Goal: Task Accomplishment & Management: Manage account settings

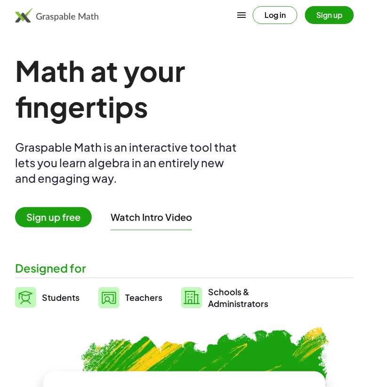
click at [276, 14] on button "Log in" at bounding box center [275, 15] width 45 height 18
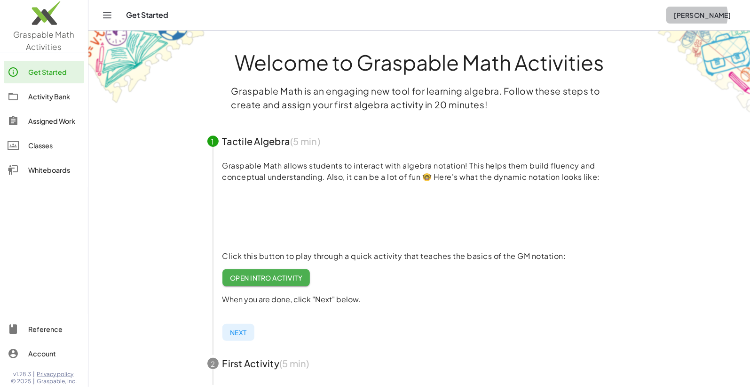
click at [368, 18] on span "[PERSON_NAME]" at bounding box center [702, 15] width 57 height 8
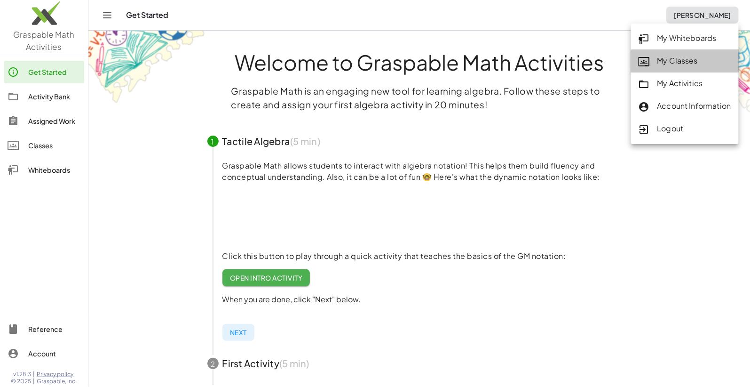
click at [368, 60] on div "My Classes" at bounding box center [685, 61] width 93 height 12
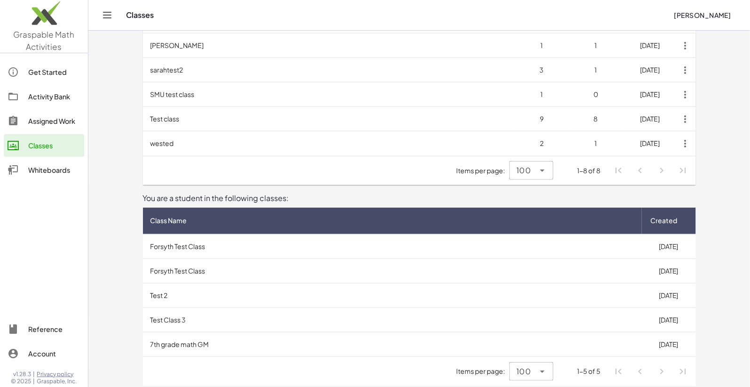
scroll to position [148, 0]
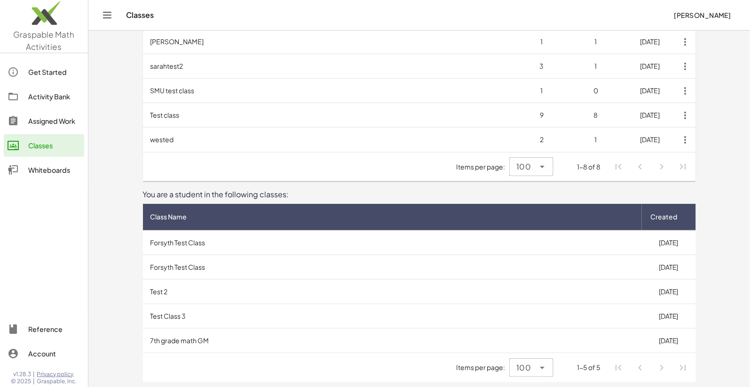
click at [177, 245] on td "Forsyth Test Class" at bounding box center [392, 242] width 499 height 24
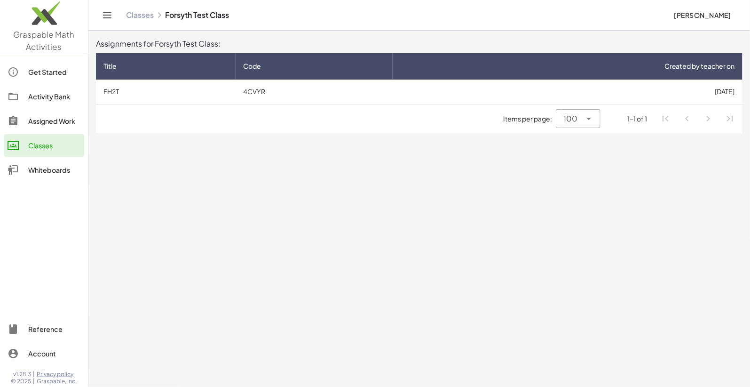
click at [248, 95] on td "4CVYR" at bounding box center [314, 92] width 157 height 24
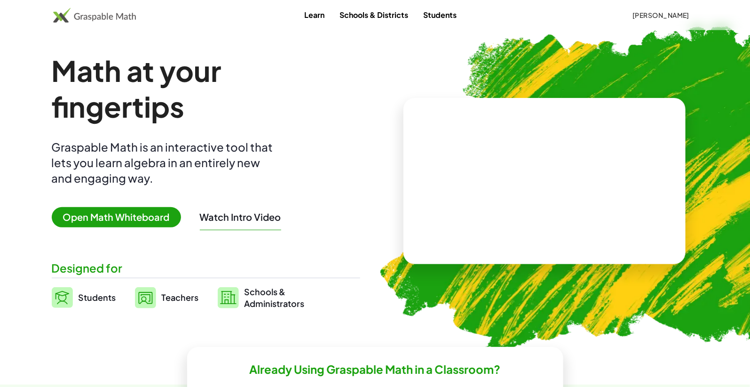
click at [656, 12] on span "[PERSON_NAME]" at bounding box center [661, 15] width 57 height 8
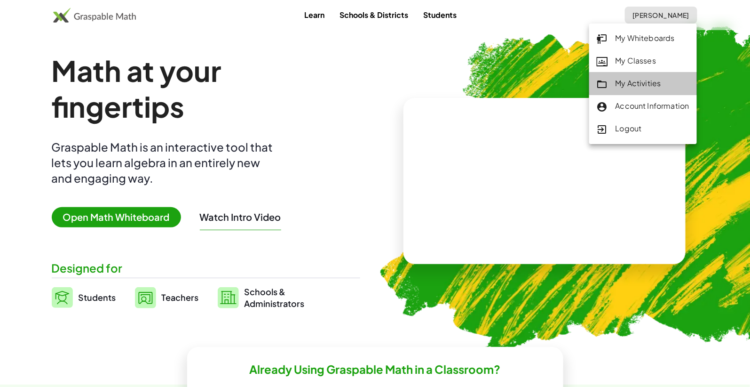
click at [622, 81] on div "My Activities" at bounding box center [643, 84] width 93 height 12
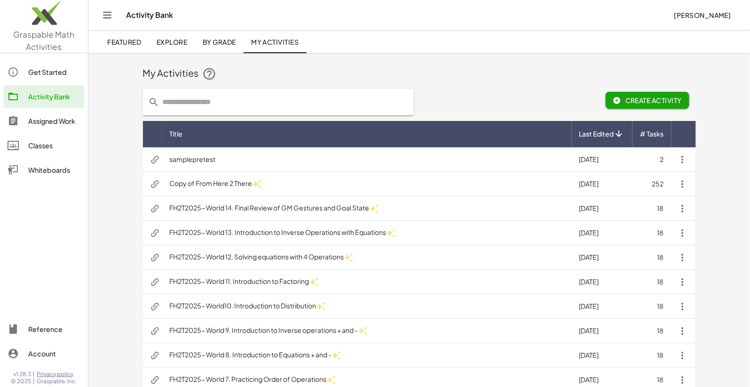
click at [37, 117] on div "Assigned Work" at bounding box center [54, 120] width 52 height 11
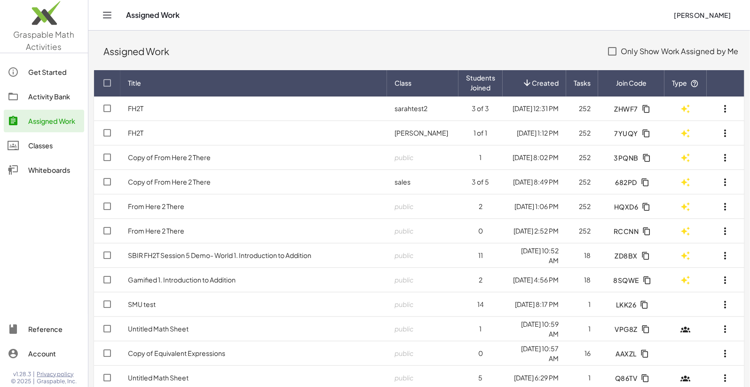
click at [243, 109] on td "FH2T" at bounding box center [253, 108] width 267 height 24
click at [167, 133] on td "FH2T" at bounding box center [253, 133] width 267 height 24
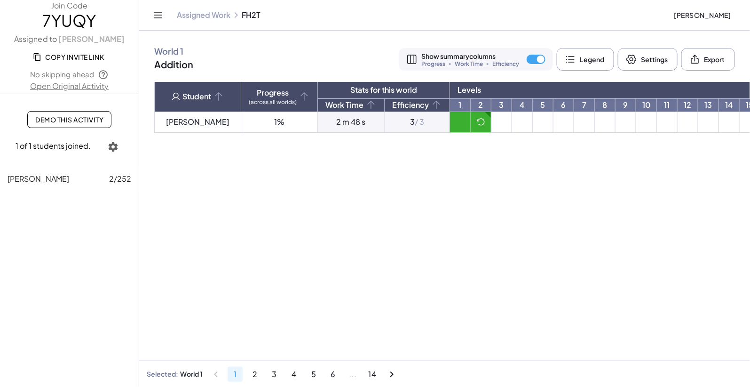
click at [477, 124] on icon at bounding box center [481, 121] width 9 height 9
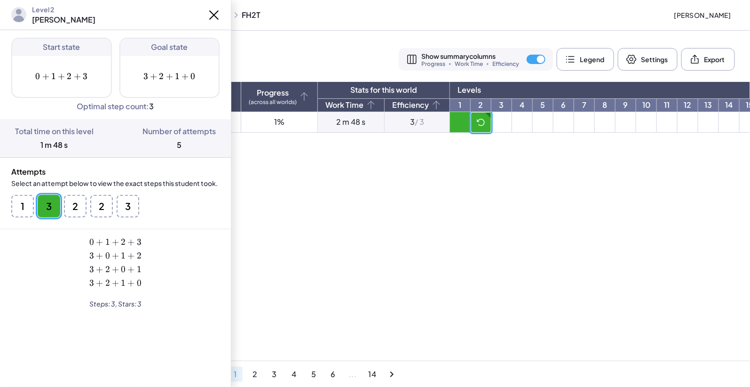
click at [49, 210] on button "3" at bounding box center [49, 206] width 23 height 23
click at [19, 210] on button "1" at bounding box center [22, 206] width 23 height 23
click at [47, 207] on button "3" at bounding box center [49, 206] width 23 height 23
click at [90, 205] on button "2" at bounding box center [101, 206] width 23 height 23
click at [117, 201] on button "2" at bounding box center [128, 206] width 23 height 23
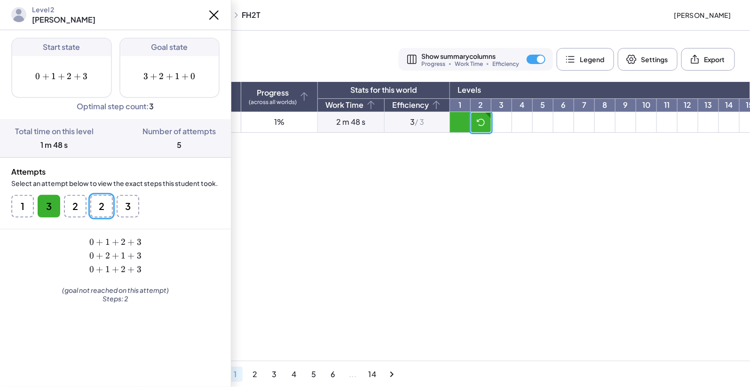
click at [127, 205] on button "3" at bounding box center [128, 206] width 23 height 23
click at [117, 200] on button "2" at bounding box center [128, 206] width 23 height 23
click at [90, 202] on button "2" at bounding box center [101, 206] width 23 height 23
click at [32, 207] on button "1" at bounding box center [22, 206] width 23 height 23
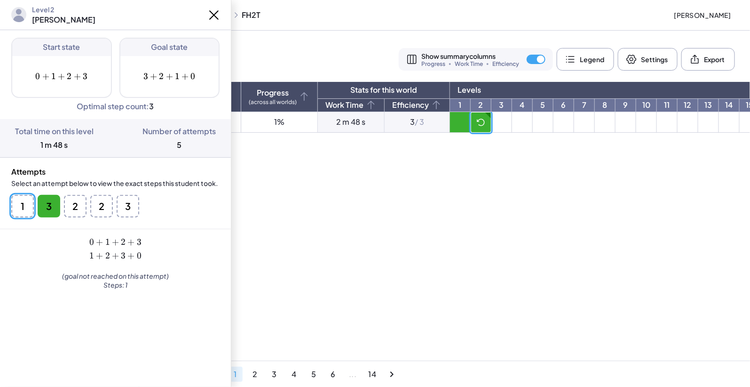
click at [43, 207] on button "3" at bounding box center [49, 206] width 23 height 23
click at [19, 206] on button "1" at bounding box center [22, 206] width 23 height 23
click at [90, 200] on button "2" at bounding box center [101, 206] width 23 height 23
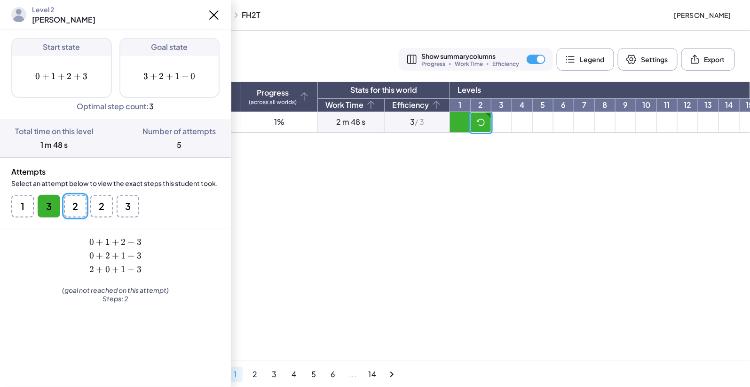
click at [117, 200] on button "2" at bounding box center [128, 206] width 23 height 23
click at [123, 207] on button "3" at bounding box center [128, 206] width 23 height 23
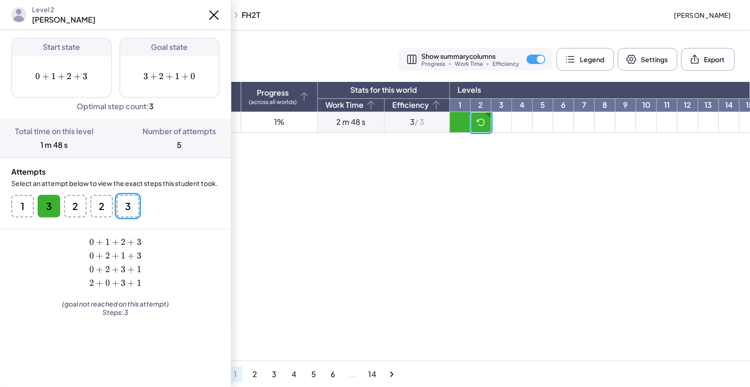
click at [123, 207] on button "3" at bounding box center [128, 206] width 23 height 23
click at [117, 207] on button "2" at bounding box center [128, 206] width 23 height 23
click at [90, 205] on button "2" at bounding box center [101, 206] width 23 height 23
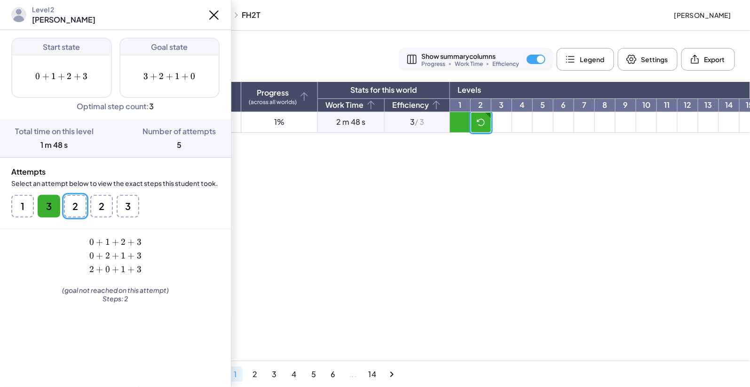
click at [379, 223] on main "World 1 Addition Show summary columns Progress Work Time Efficiency Legend Sett…" at bounding box center [444, 193] width 611 height 387
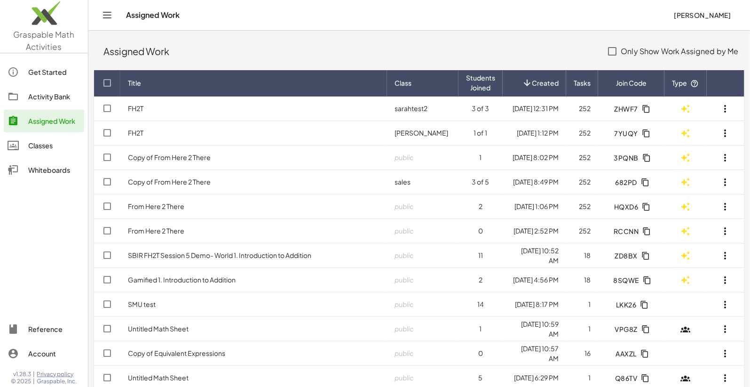
click at [191, 187] on td "Copy of From Here 2 There" at bounding box center [253, 182] width 267 height 24
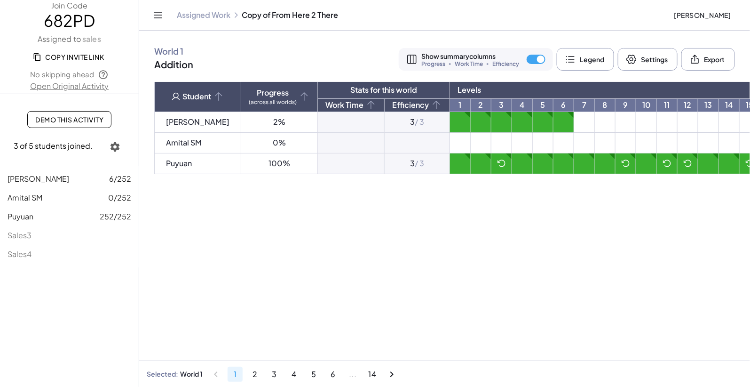
click at [450, 118] on td at bounding box center [460, 122] width 21 height 21
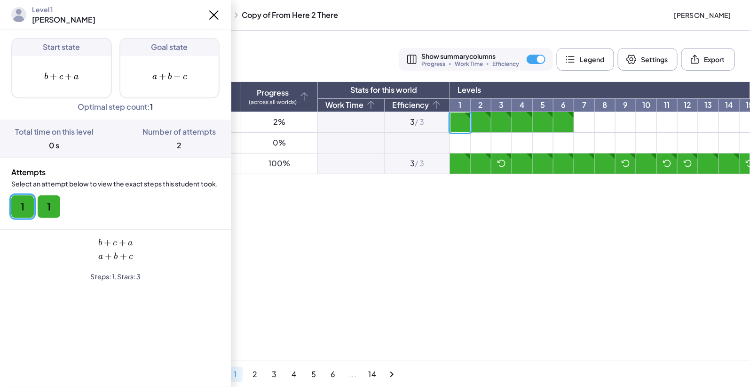
click at [450, 156] on td at bounding box center [460, 163] width 21 height 21
click at [497, 159] on icon at bounding box center [501, 163] width 9 height 9
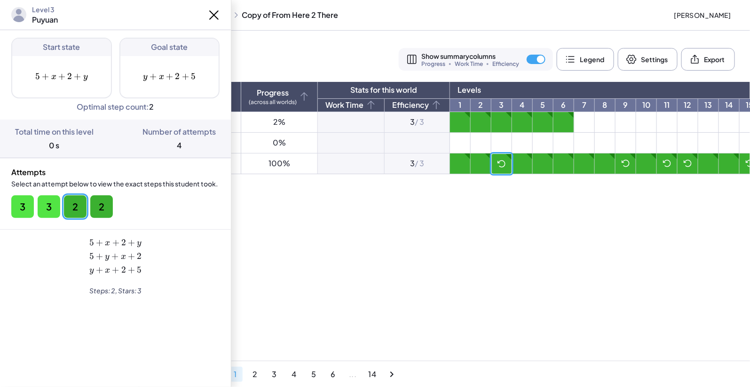
click at [512, 166] on td at bounding box center [522, 163] width 21 height 21
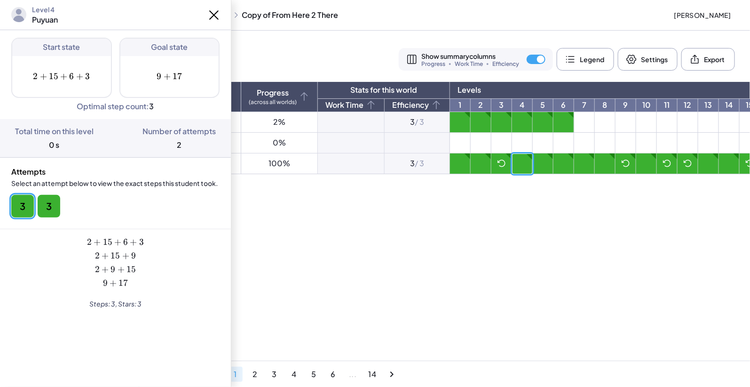
click at [533, 171] on td at bounding box center [543, 163] width 21 height 21
click at [497, 164] on icon at bounding box center [501, 163] width 9 height 9
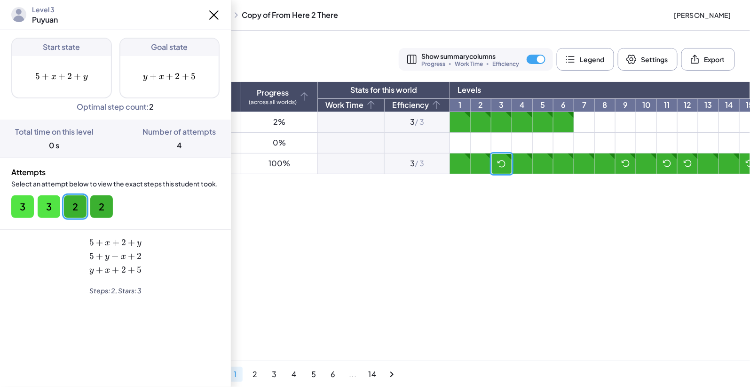
click at [38, 207] on button "3" at bounding box center [49, 206] width 23 height 23
click at [50, 207] on button "3" at bounding box center [49, 206] width 23 height 23
click at [87, 202] on div "3 3 2 2" at bounding box center [115, 206] width 208 height 23
click at [100, 203] on button "2" at bounding box center [101, 206] width 23 height 23
click at [215, 14] on icon at bounding box center [214, 15] width 8 height 8
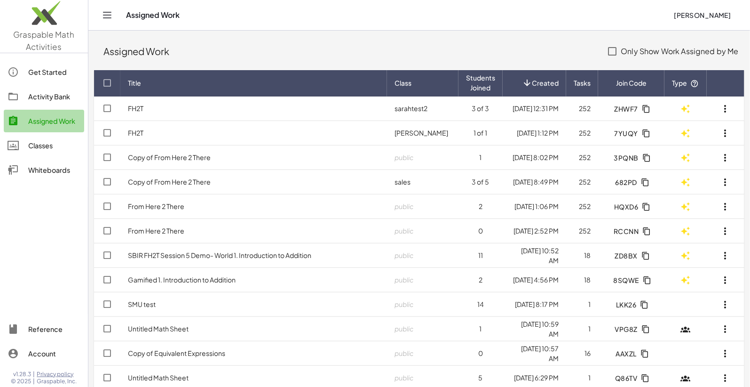
click at [38, 117] on div "Assigned Work" at bounding box center [54, 120] width 52 height 11
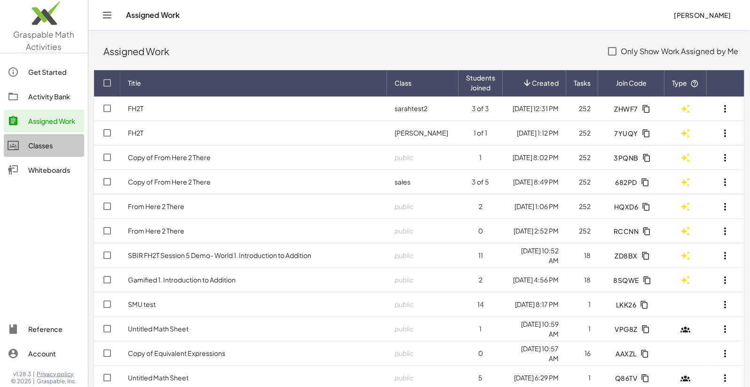
click at [30, 143] on div "Classes" at bounding box center [54, 145] width 52 height 11
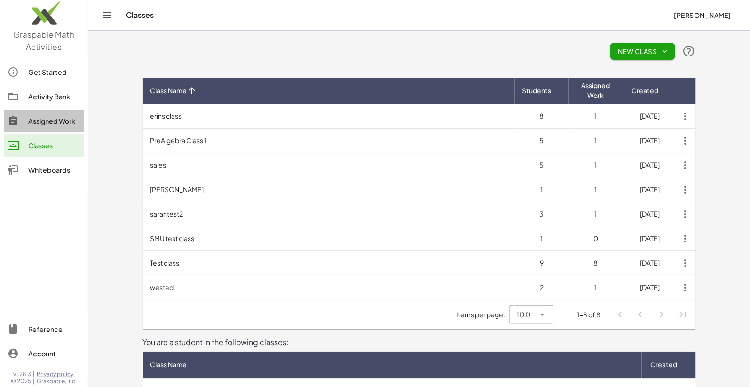
click at [43, 121] on div "Assigned Work" at bounding box center [54, 120] width 52 height 11
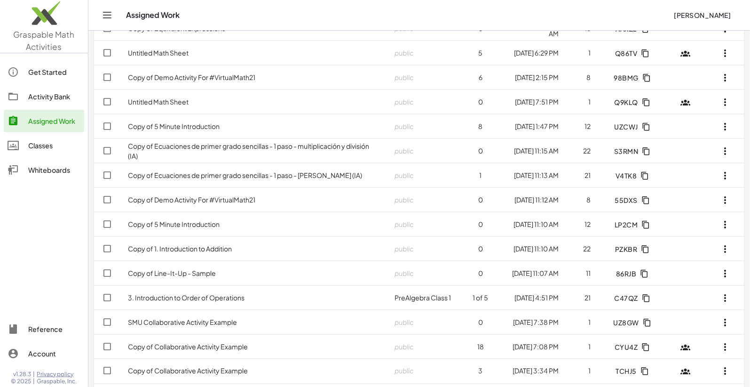
scroll to position [356, 0]
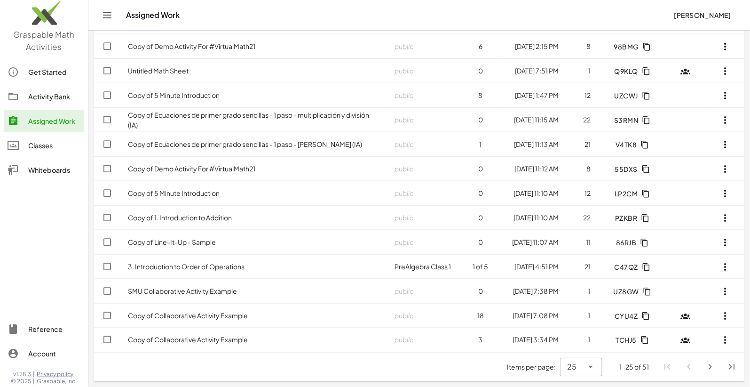
click at [54, 101] on div "Activity Bank" at bounding box center [54, 96] width 52 height 11
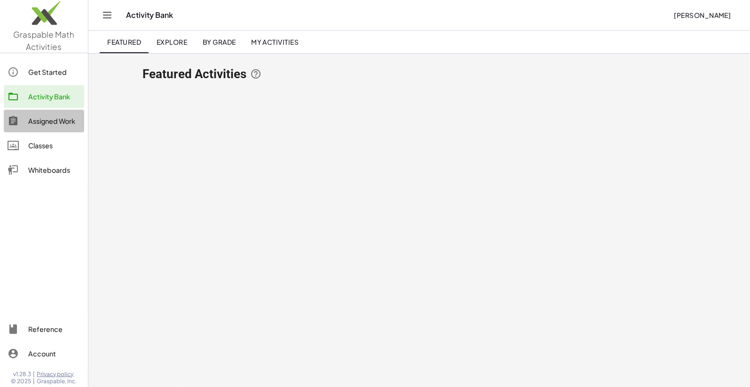
click at [47, 126] on div "Assigned Work" at bounding box center [54, 120] width 52 height 11
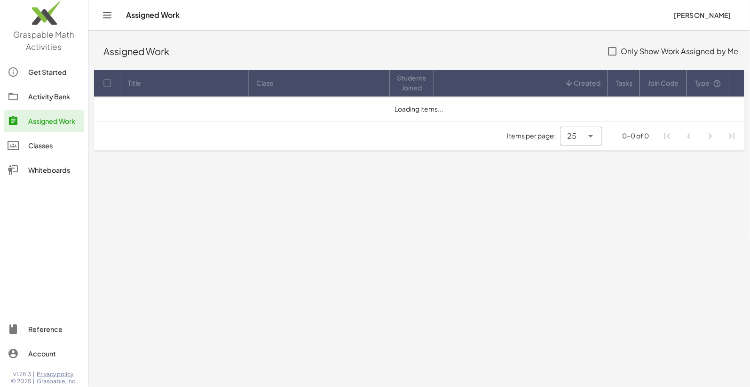
click at [44, 140] on div "Classes" at bounding box center [54, 145] width 52 height 11
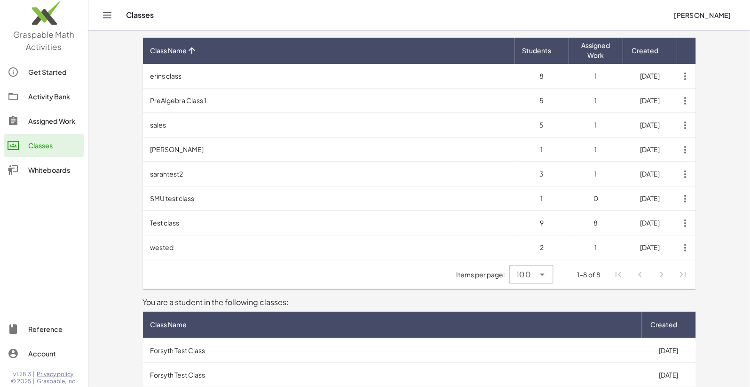
scroll to position [39, 0]
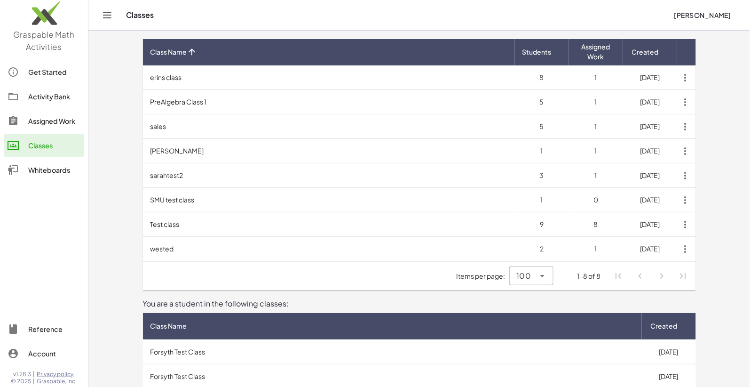
click at [182, 176] on td "sarahtest2" at bounding box center [329, 175] width 372 height 24
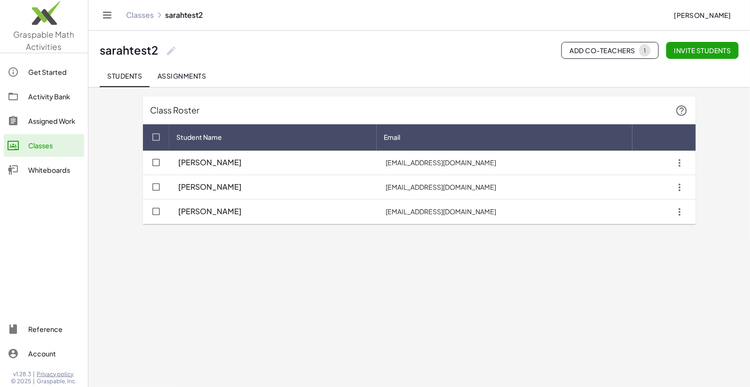
click at [47, 135] on link "Classes" at bounding box center [44, 145] width 80 height 23
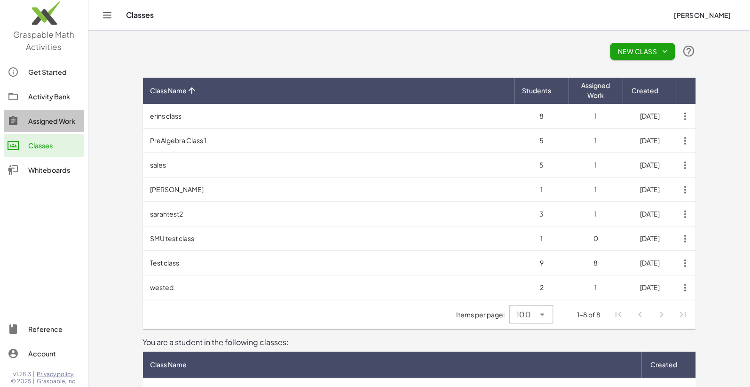
click at [48, 127] on link "Assigned Work" at bounding box center [44, 121] width 80 height 23
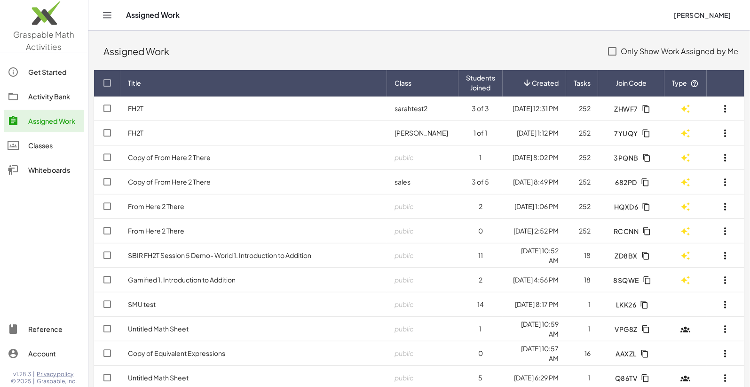
click at [201, 137] on td "FH2T" at bounding box center [253, 133] width 267 height 24
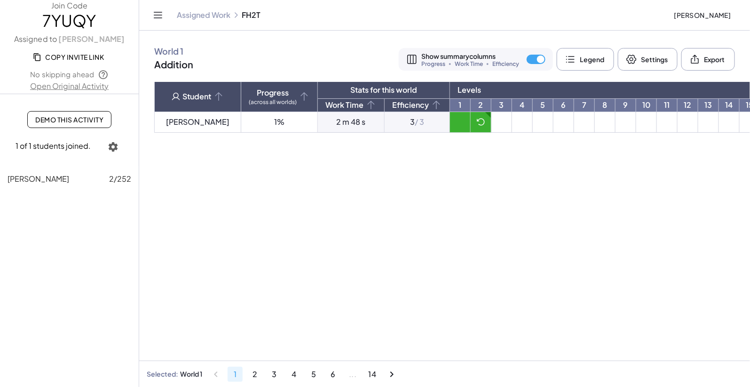
click at [450, 124] on td at bounding box center [460, 122] width 21 height 21
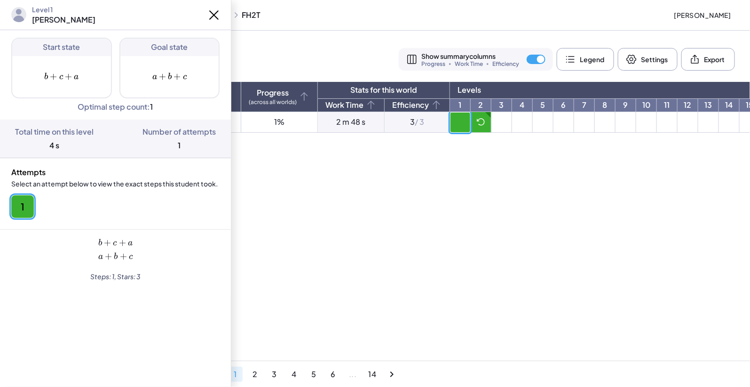
drag, startPoint x: 40, startPoint y: 145, endPoint x: 69, endPoint y: 145, distance: 28.7
click at [69, 145] on div "Total time on this level 4 s" at bounding box center [54, 139] width 79 height 24
drag, startPoint x: 173, startPoint y: 144, endPoint x: 199, endPoint y: 150, distance: 26.9
click at [199, 150] on div "Number of attempts 1" at bounding box center [179, 139] width 73 height 24
click at [199, 149] on div "Number of attempts 1" at bounding box center [179, 139] width 73 height 24
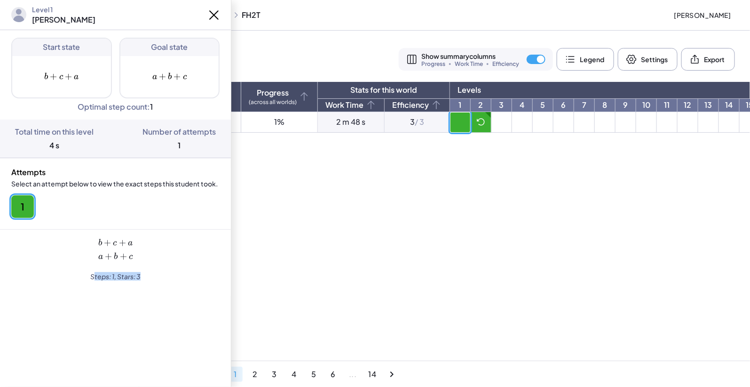
drag, startPoint x: 94, startPoint y: 275, endPoint x: 156, endPoint y: 280, distance: 62.3
click at [156, 280] on div "Steps: 1 , Stars: 3" at bounding box center [115, 284] width 231 height 24
click at [219, 16] on icon at bounding box center [214, 15] width 15 height 15
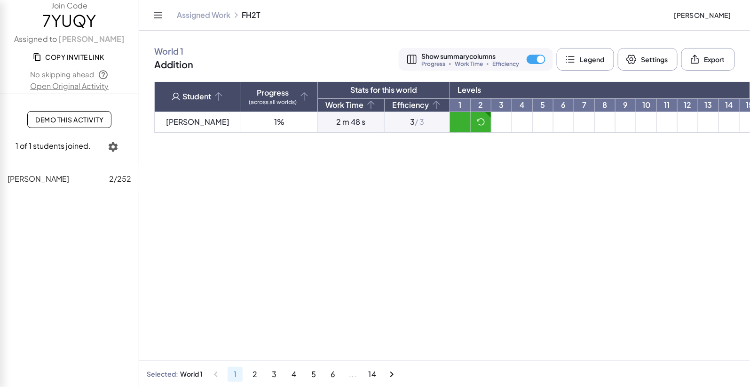
click at [445, 141] on main "World 1 Addition Show summary columns Progress Work Time Efficiency Legend Sett…" at bounding box center [444, 193] width 611 height 387
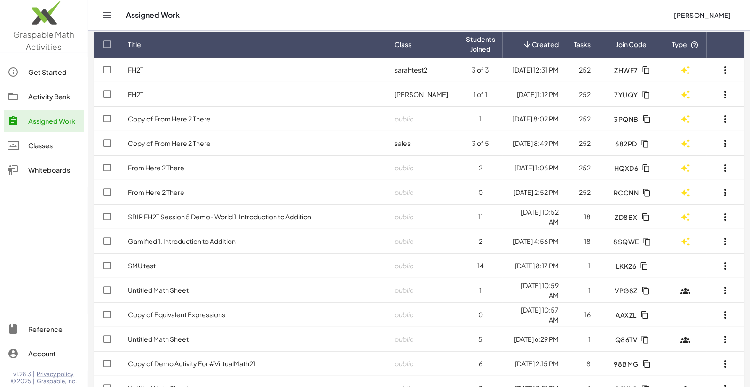
scroll to position [31, 0]
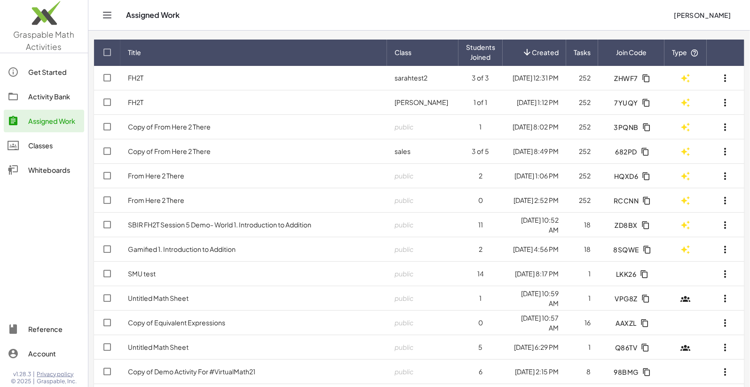
click at [173, 222] on link "SBIR FH2T Session 5 Demo- World 1. Introduction to Addition" at bounding box center [219, 224] width 183 height 8
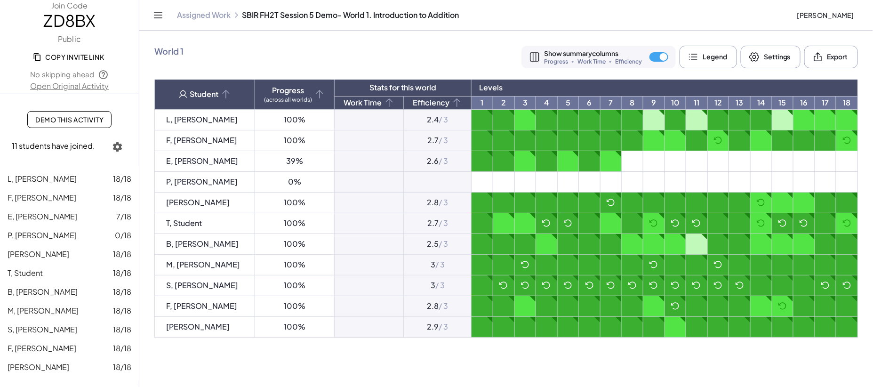
click at [717, 61] on button "Legend" at bounding box center [707, 57] width 57 height 23
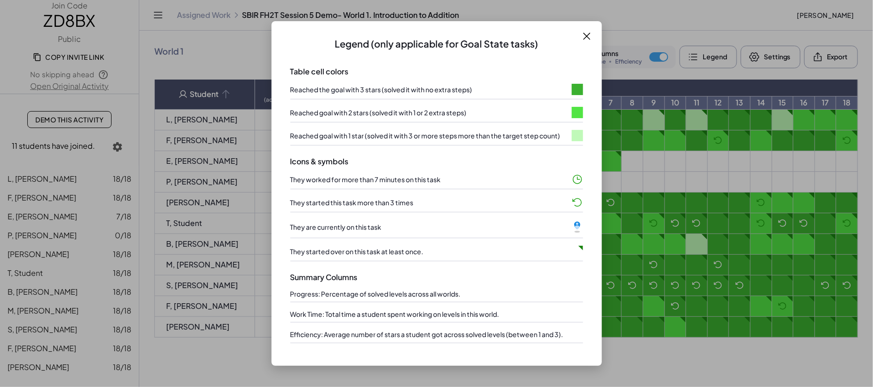
click at [584, 39] on icon at bounding box center [586, 36] width 11 height 11
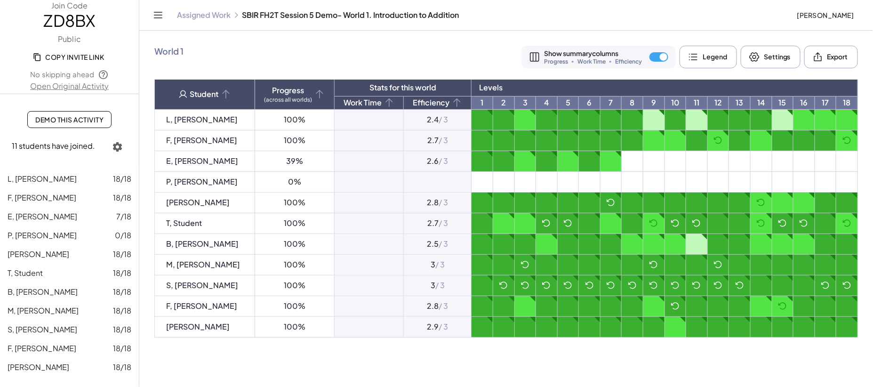
click at [579, 16] on div "Assigned Work SBIR FH2T Session 5 Demo- World 1. Introduction to Addition" at bounding box center [483, 14] width 612 height 9
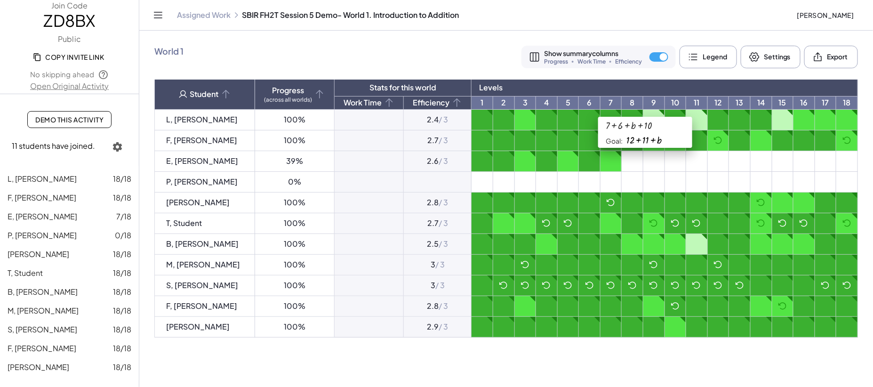
click at [642, 122] on div at bounding box center [629, 125] width 47 height 10
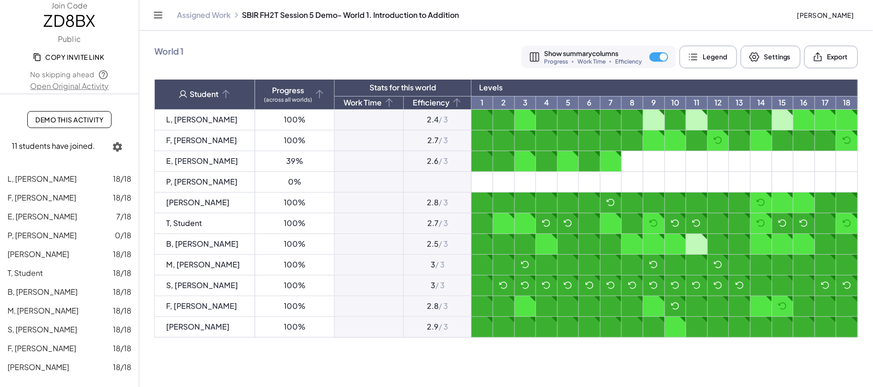
click at [643, 113] on td at bounding box center [654, 120] width 22 height 21
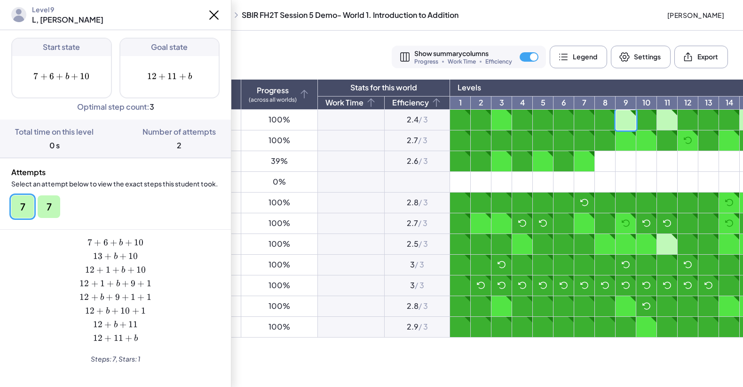
scroll to position [0, 16]
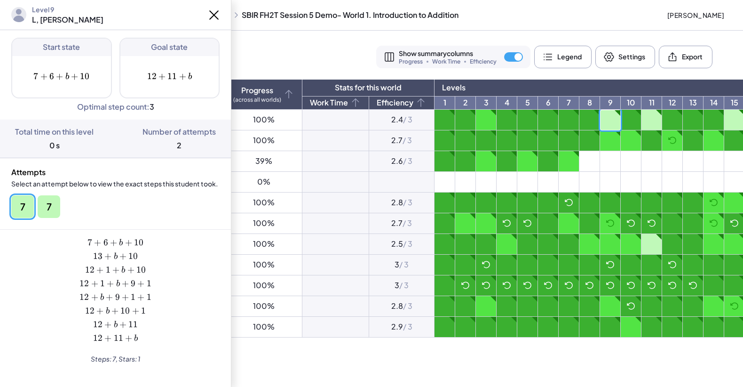
click at [212, 11] on icon at bounding box center [214, 15] width 15 height 15
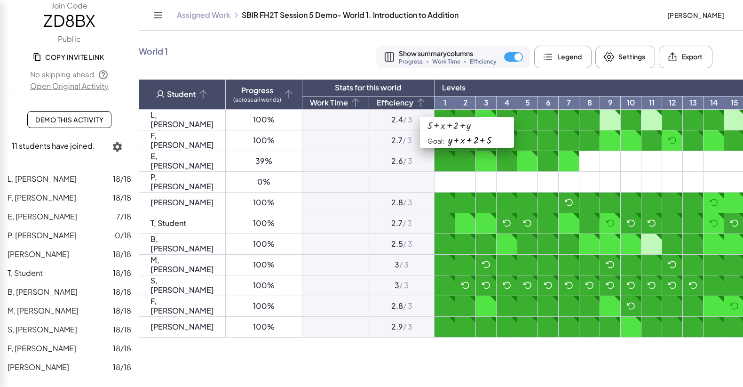
click at [476, 104] on link "3" at bounding box center [486, 102] width 20 height 13
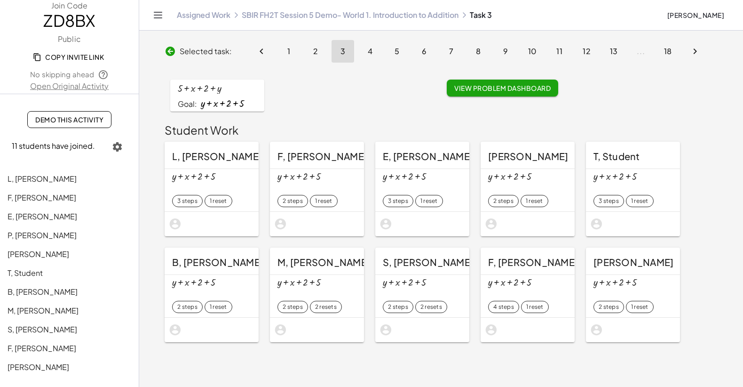
click at [473, 88] on span "View Problem Dashboard" at bounding box center [502, 88] width 96 height 8
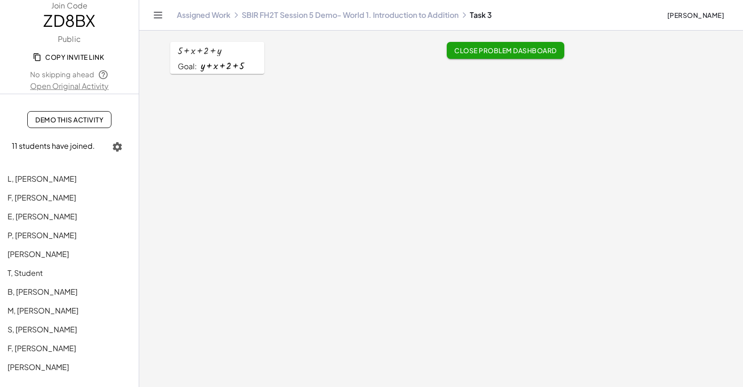
scroll to position [39, 0]
click at [492, 54] on button "Close Problem Dashboard" at bounding box center [506, 48] width 118 height 17
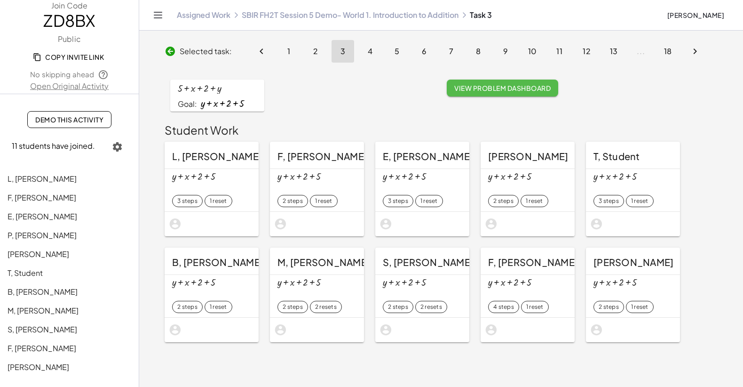
scroll to position [0, 0]
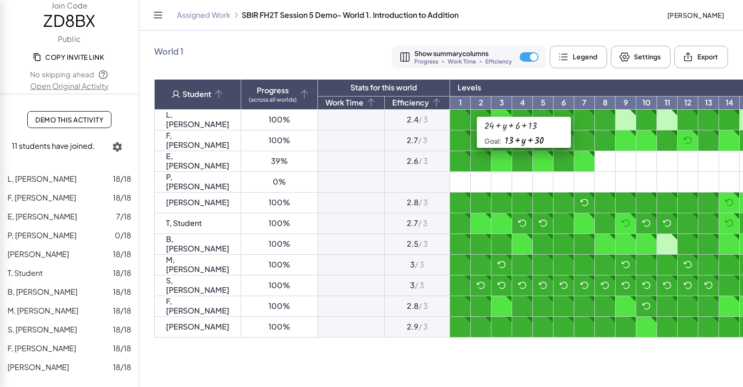
click at [533, 102] on link "5" at bounding box center [543, 102] width 20 height 13
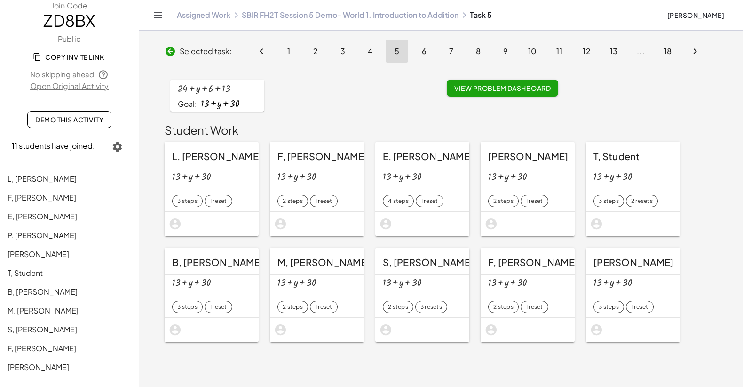
click at [519, 82] on button "View Problem Dashboard" at bounding box center [503, 88] width 112 height 17
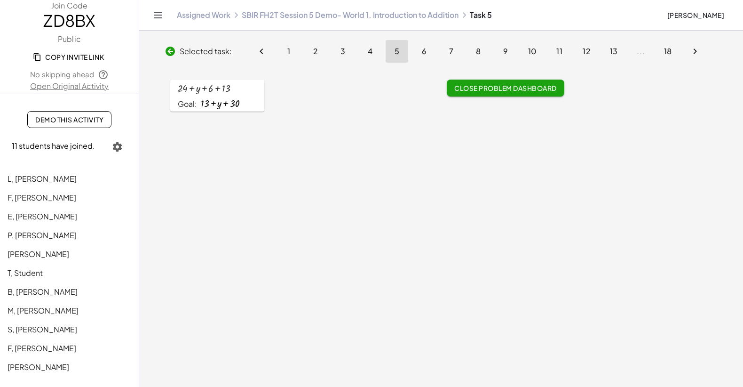
click at [409, 85] on div "+ 24 + y + 6 + 13 Goal: + 13 + y + 30" at bounding box center [303, 95] width 277 height 43
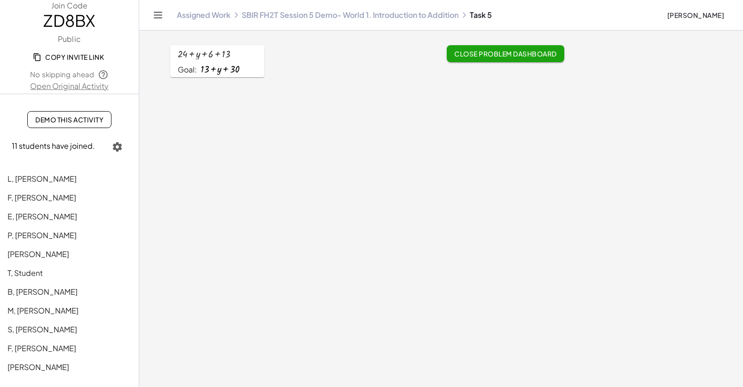
scroll to position [8, 0]
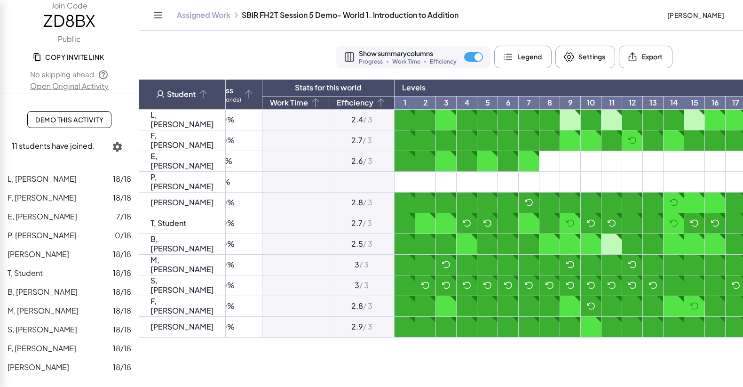
scroll to position [0, 75]
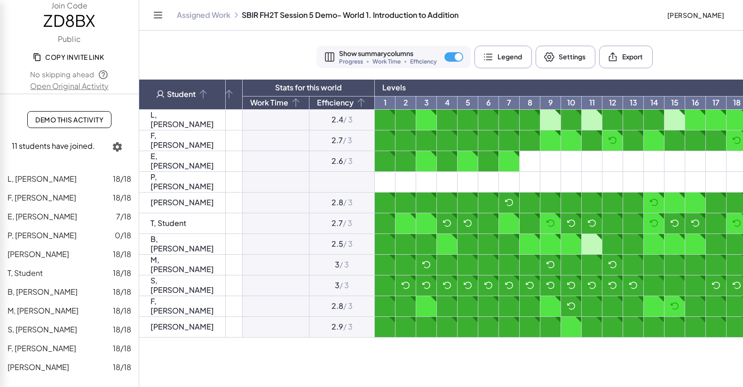
click at [541, 119] on td at bounding box center [551, 120] width 21 height 21
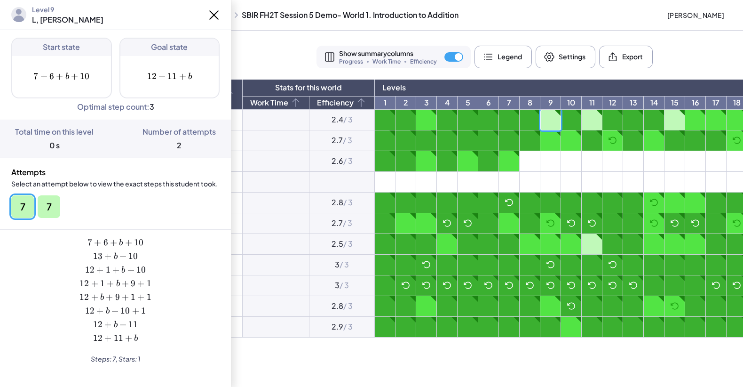
click at [437, 201] on td at bounding box center [447, 202] width 21 height 21
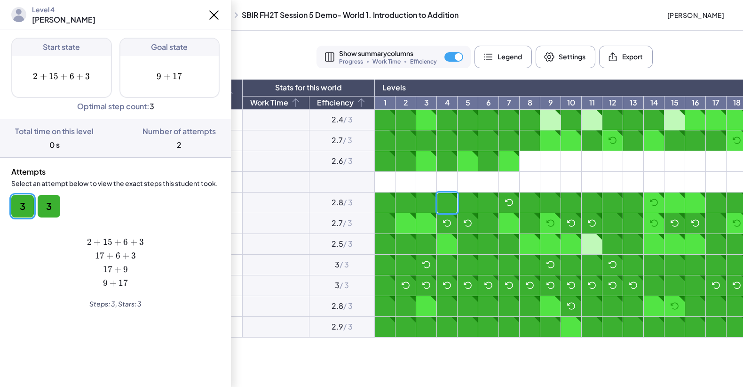
click at [213, 16] on icon at bounding box center [214, 15] width 8 height 8
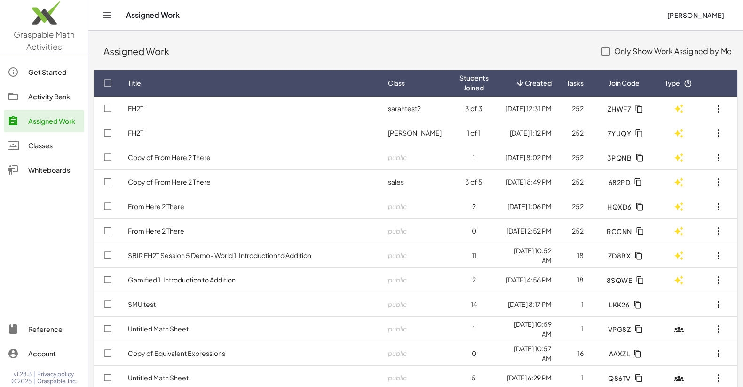
click at [51, 148] on div "Classes" at bounding box center [54, 145] width 52 height 11
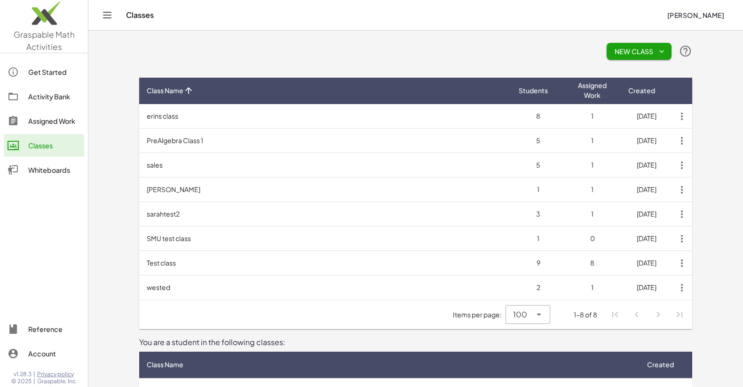
scroll to position [148, 0]
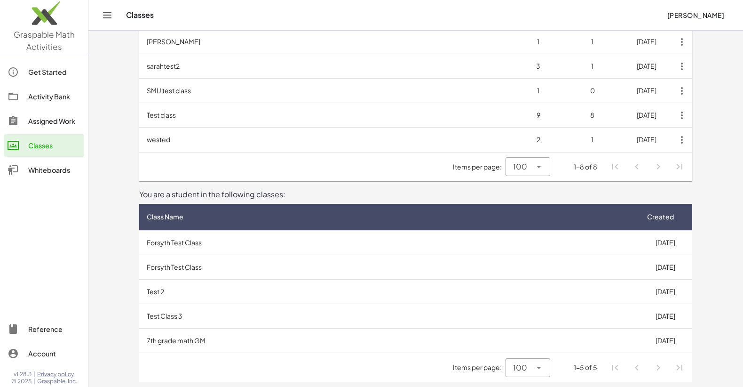
click at [223, 248] on td "Forsyth Test Class" at bounding box center [388, 242] width 499 height 24
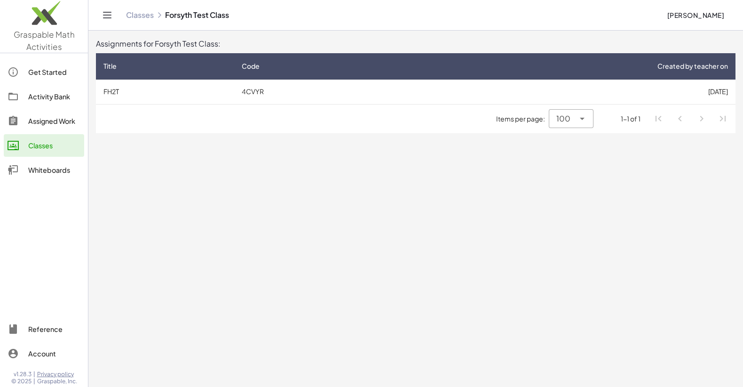
click at [243, 88] on td "4CVYR" at bounding box center [311, 92] width 155 height 24
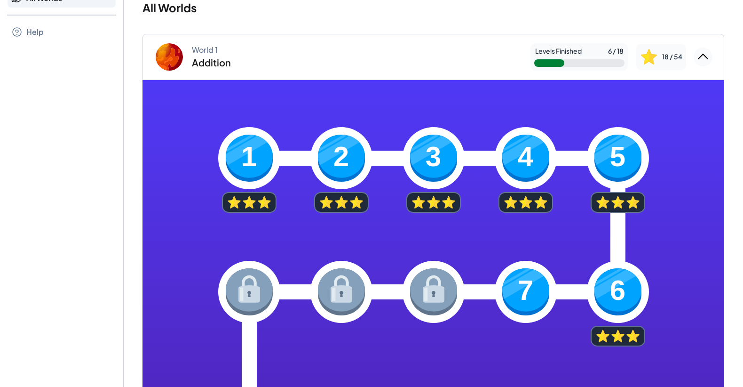
scroll to position [48, 0]
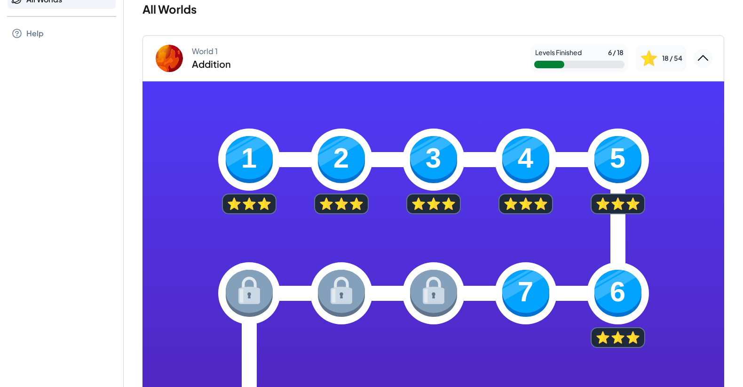
click at [260, 164] on img at bounding box center [249, 159] width 47 height 47
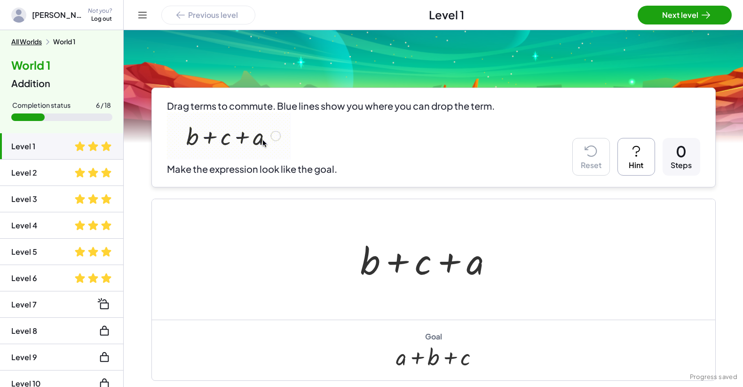
scroll to position [17, 0]
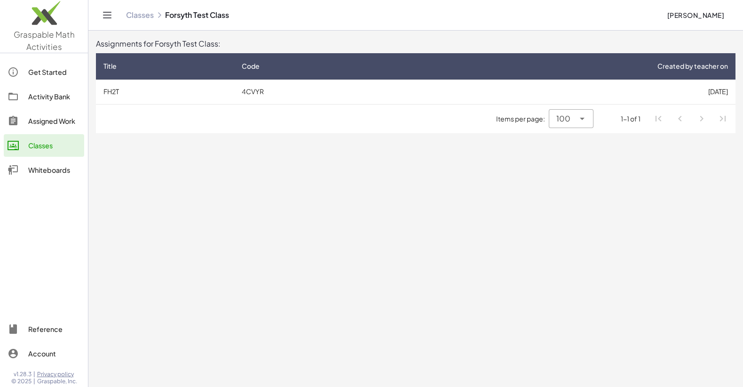
click at [235, 38] on div "Assignments for Forsyth Test Class:" at bounding box center [416, 43] width 640 height 11
click at [48, 149] on div "Classes" at bounding box center [54, 145] width 52 height 11
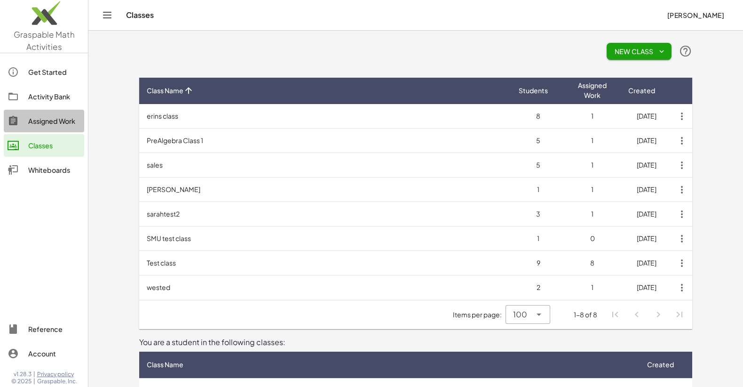
click at [41, 117] on div "Assigned Work" at bounding box center [54, 120] width 52 height 11
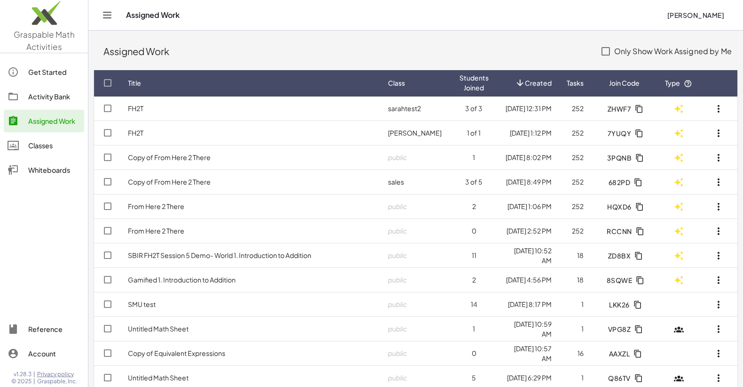
click at [50, 143] on div "Classes" at bounding box center [54, 145] width 52 height 11
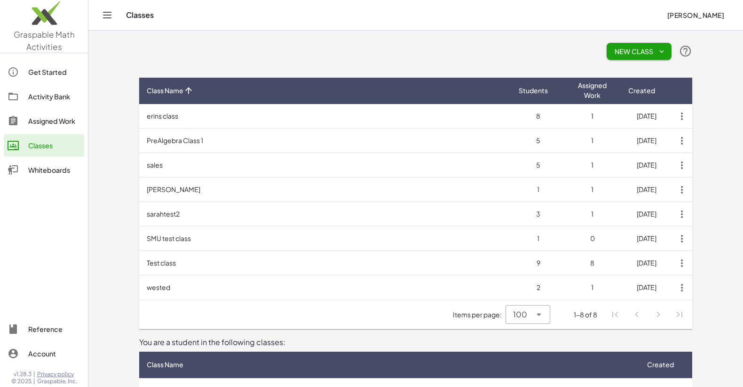
click at [625, 53] on span "New Class" at bounding box center [639, 51] width 50 height 8
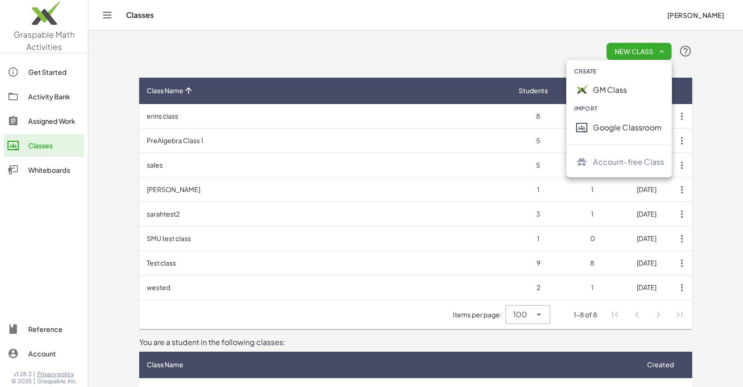
click at [606, 89] on div "GM Class" at bounding box center [628, 89] width 71 height 11
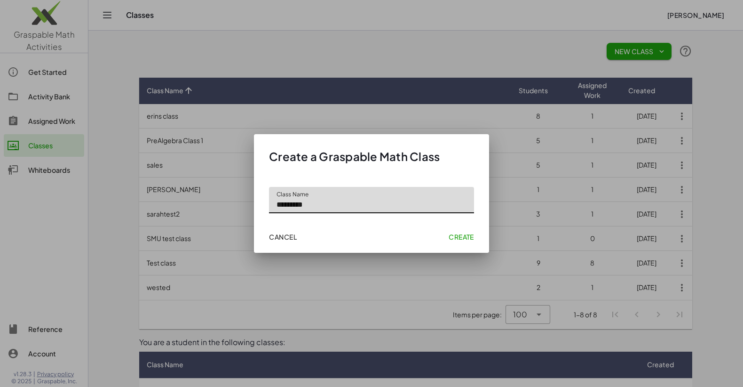
type input "*********"
click at [454, 233] on span "Create" at bounding box center [461, 236] width 25 height 8
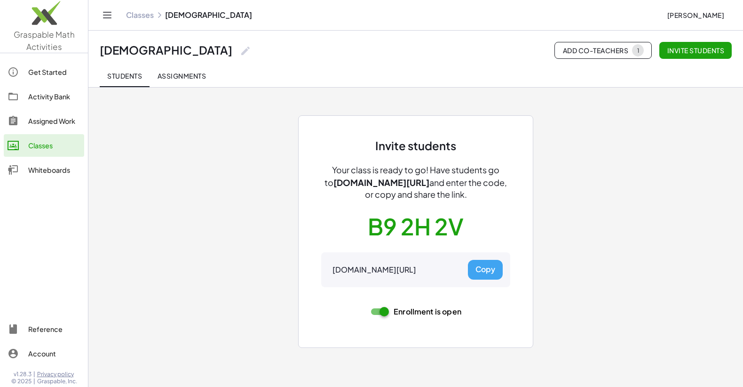
click at [488, 271] on button "Copy" at bounding box center [485, 270] width 35 height 20
click at [205, 215] on div "Invite students Your class is ready to go! Have students go to gmacts.com/join-…" at bounding box center [416, 220] width 565 height 267
click at [229, 220] on div "Invite students Your class is ready to go! Have students go to gmacts.com/join-…" at bounding box center [416, 220] width 565 height 267
click at [60, 142] on div "Classes" at bounding box center [54, 145] width 52 height 11
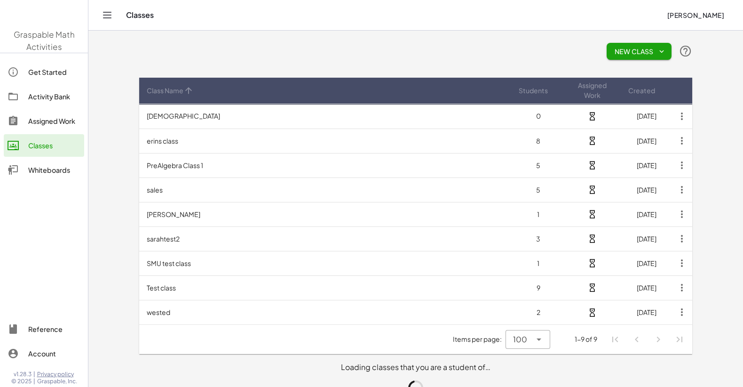
click at [60, 142] on div "Classes" at bounding box center [54, 145] width 52 height 11
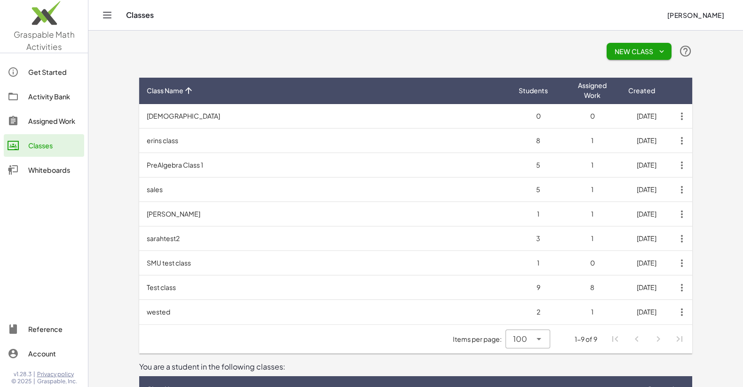
click at [336, 58] on div "New Class" at bounding box center [415, 51] width 553 height 30
click at [323, 115] on td "[DEMOGRAPHIC_DATA]" at bounding box center [325, 116] width 372 height 24
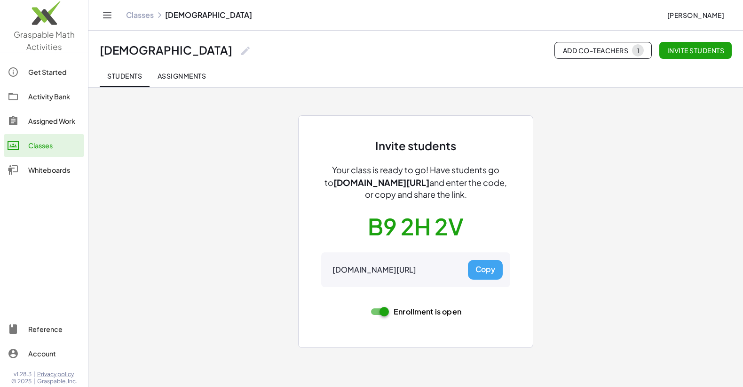
click at [131, 82] on button "Students" at bounding box center [125, 75] width 50 height 23
type button "roster"
click at [100, 64] on button "Students" at bounding box center [125, 75] width 50 height 23
click at [63, 142] on div "Classes" at bounding box center [54, 145] width 52 height 11
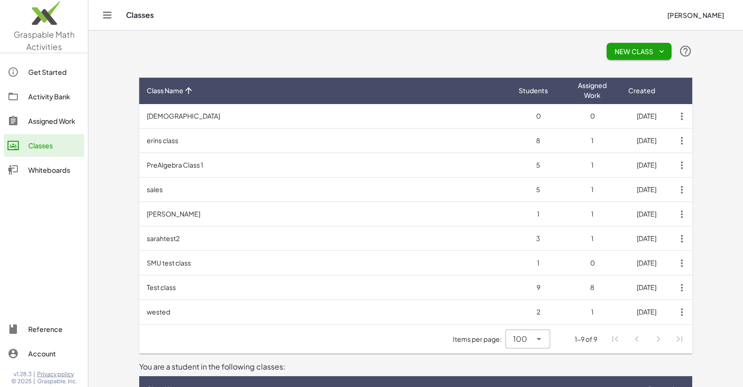
click at [233, 113] on td "[DEMOGRAPHIC_DATA]" at bounding box center [325, 116] width 372 height 24
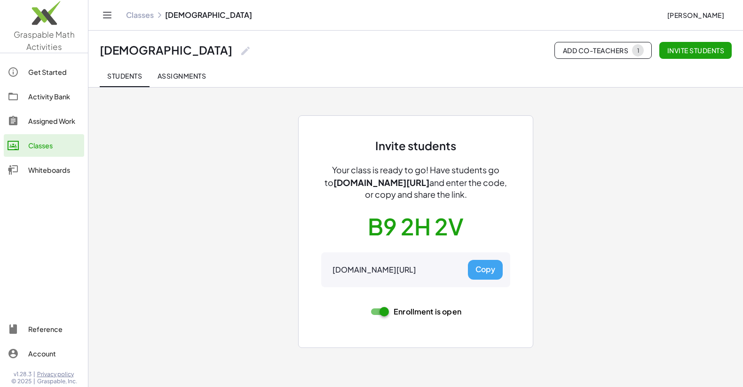
click at [223, 245] on div "Invite students Your class is ready to go! Have students go to [DOMAIN_NAME][UR…" at bounding box center [416, 220] width 565 height 267
click at [117, 78] on span "Students" at bounding box center [124, 76] width 35 height 8
click at [239, 46] on div "[DEMOGRAPHIC_DATA] Add Co-Teachers 1 Invite students" at bounding box center [416, 50] width 632 height 17
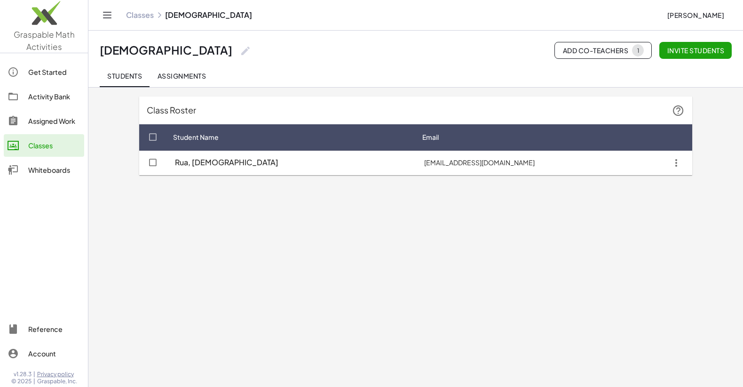
click at [34, 140] on div "Classes" at bounding box center [54, 145] width 52 height 11
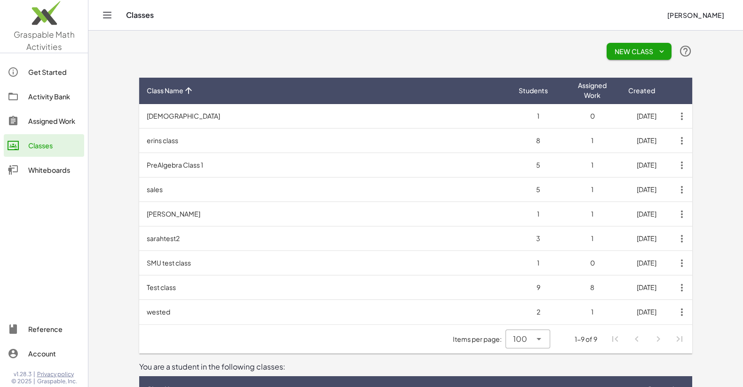
click at [36, 97] on div "Activity Bank" at bounding box center [54, 96] width 52 height 11
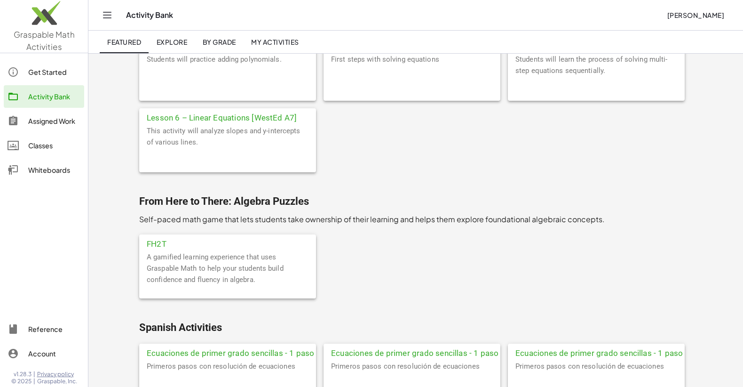
scroll to position [2980, 0]
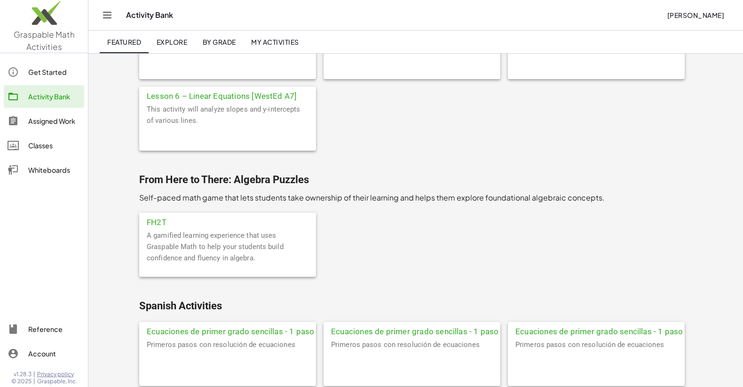
click at [156, 221] on div "FH2T" at bounding box center [227, 221] width 177 height 17
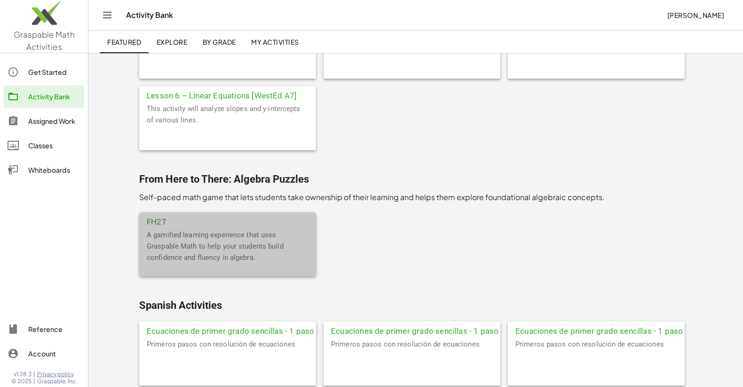
click at [156, 221] on div "FH2T A gamified learning experience that uses Graspable Math to help your stude…" at bounding box center [158, 182] width 220 height 305
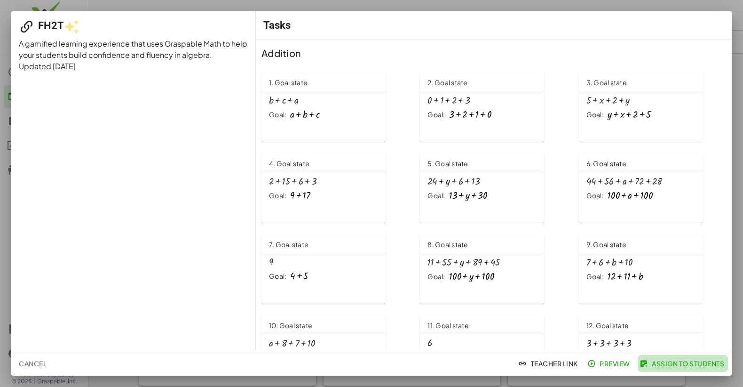
click at [692, 363] on span "Assign to Students" at bounding box center [683, 363] width 83 height 8
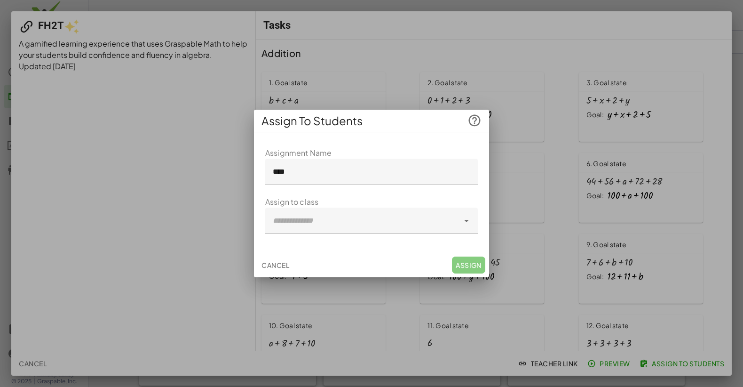
click at [357, 222] on div at bounding box center [362, 220] width 194 height 26
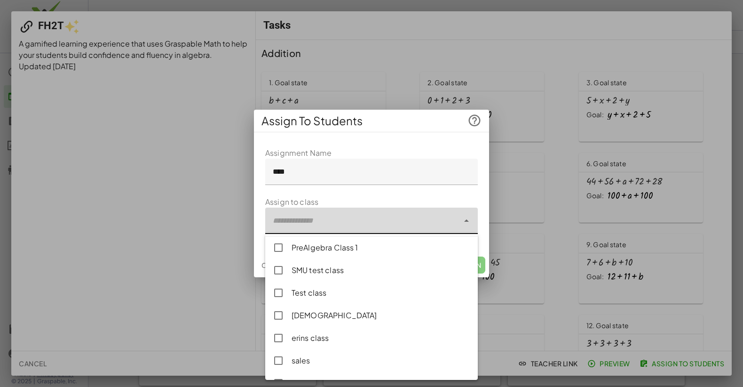
scroll to position [35, 0]
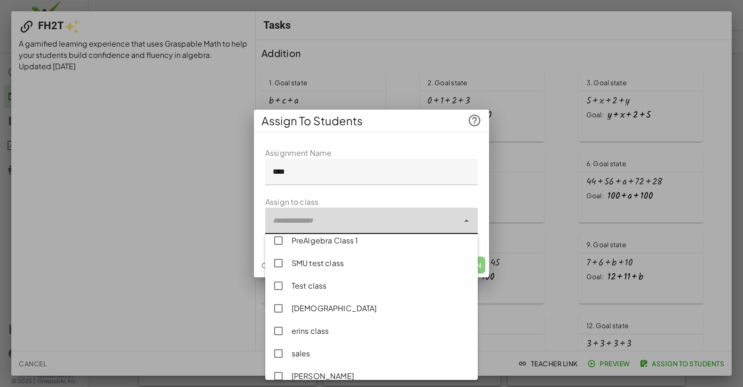
click at [323, 310] on div "[DEMOGRAPHIC_DATA]" at bounding box center [381, 308] width 179 height 11
type input "**********"
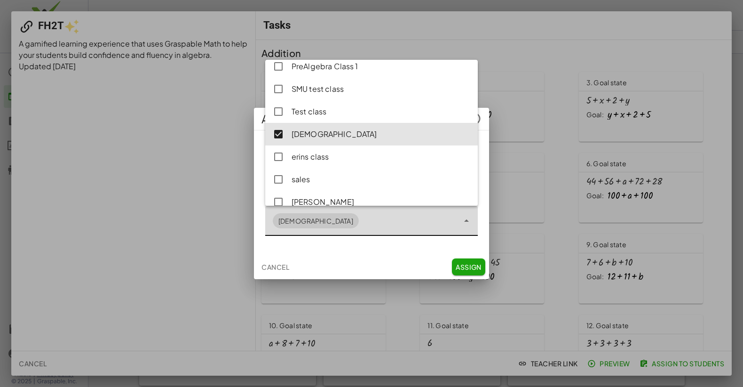
click at [471, 266] on span "Assign" at bounding box center [469, 267] width 26 height 8
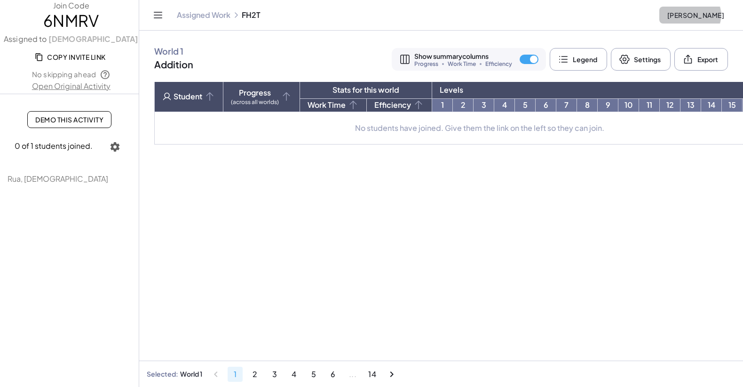
click at [689, 15] on span "[PERSON_NAME]" at bounding box center [695, 15] width 57 height 8
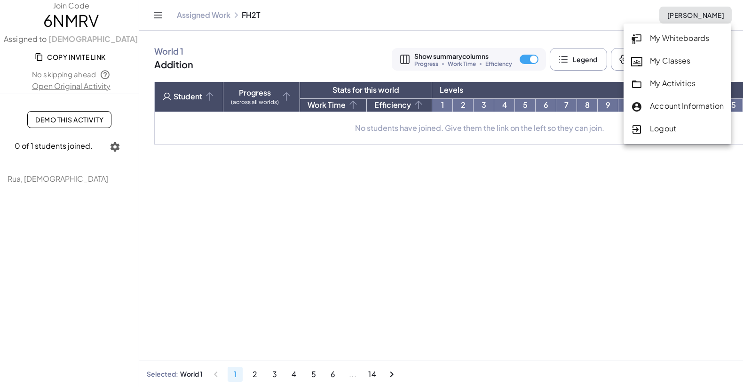
click at [661, 82] on div "My Activities" at bounding box center [677, 84] width 93 height 12
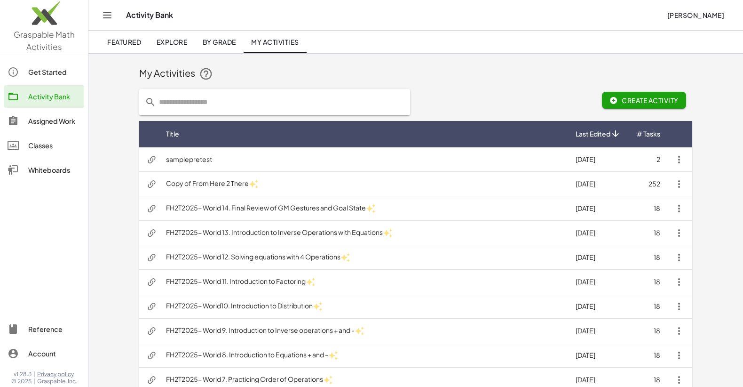
click at [694, 15] on span "[PERSON_NAME]" at bounding box center [695, 15] width 57 height 8
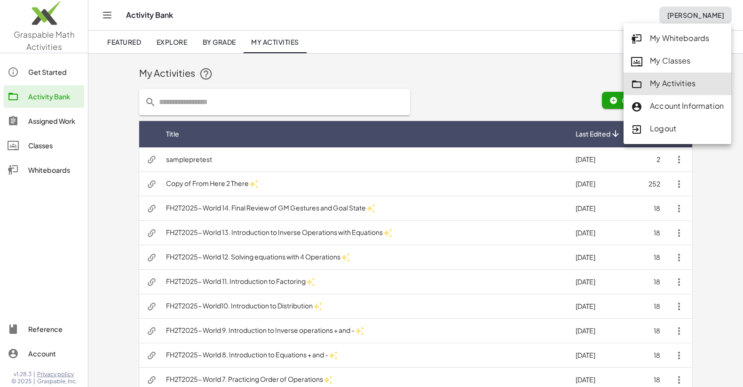
click at [659, 60] on div "My Classes" at bounding box center [677, 61] width 93 height 12
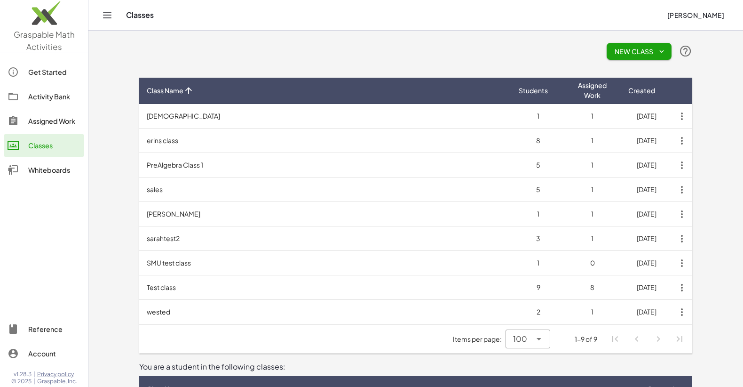
click at [188, 115] on td "[DEMOGRAPHIC_DATA]" at bounding box center [325, 116] width 372 height 24
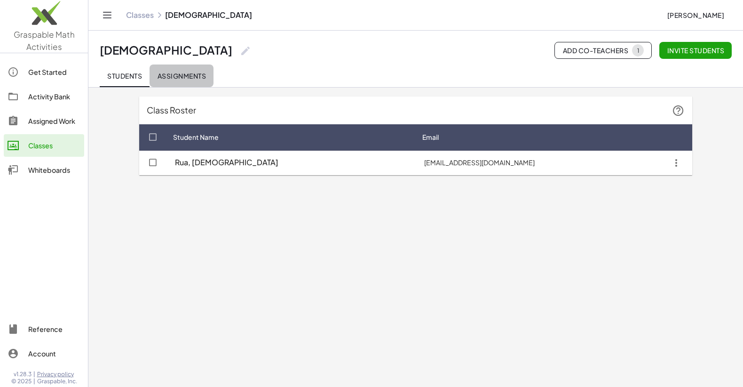
click at [179, 75] on span "Assignments" at bounding box center [181, 76] width 49 height 8
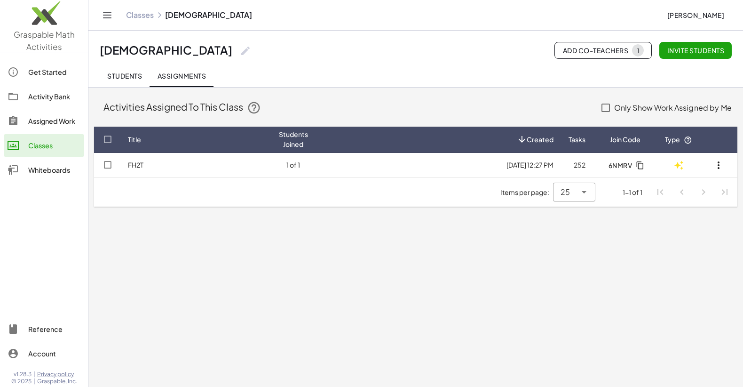
click at [157, 165] on td "FH2T" at bounding box center [195, 165] width 151 height 24
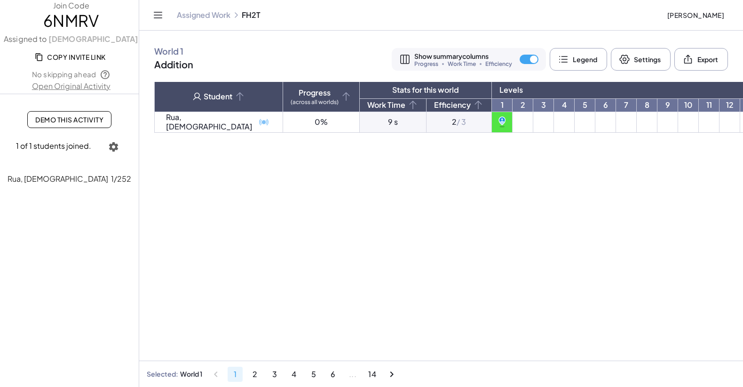
click at [444, 179] on main "World 1 Addition Show summary columns Progress Work Time Efficiency Legend Sett…" at bounding box center [441, 193] width 604 height 387
click at [492, 127] on td at bounding box center [502, 122] width 21 height 21
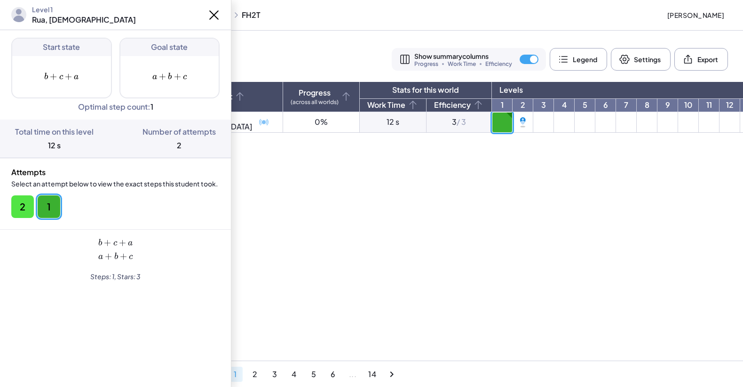
click at [521, 122] on icon at bounding box center [523, 123] width 4 height 4
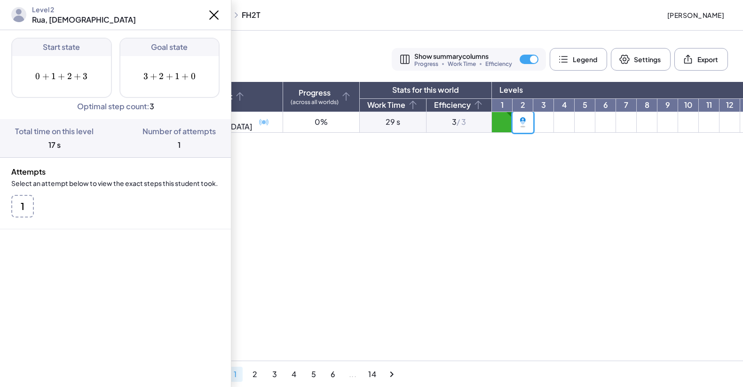
click at [23, 202] on button "1" at bounding box center [22, 206] width 23 height 23
click at [25, 212] on button "1" at bounding box center [22, 206] width 23 height 23
click at [26, 212] on button "1" at bounding box center [22, 206] width 23 height 23
click at [20, 203] on button "2" at bounding box center [22, 206] width 23 height 23
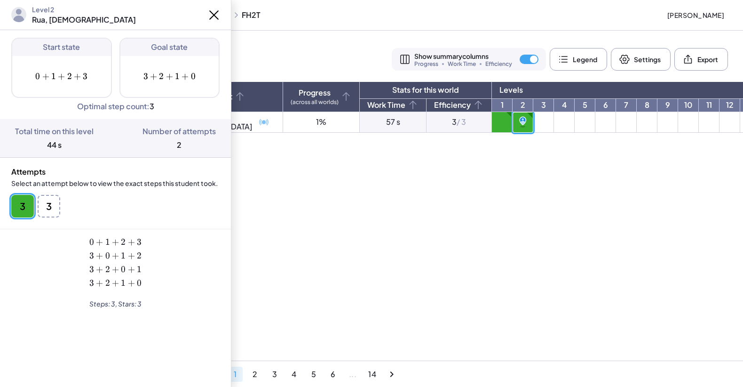
click at [520, 123] on icon at bounding box center [523, 121] width 6 height 8
click at [57, 207] on button "3" at bounding box center [49, 206] width 23 height 23
click at [298, 209] on main "World 1 Addition Show summary columns Progress Work Time Efficiency Legend Sett…" at bounding box center [441, 193] width 604 height 387
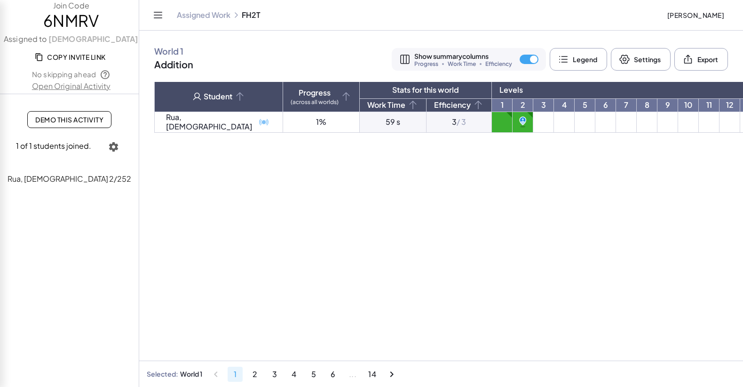
click at [492, 118] on td at bounding box center [502, 122] width 21 height 21
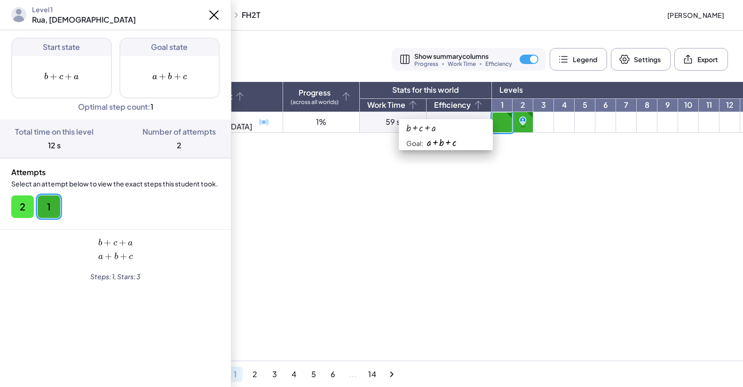
click at [492, 104] on link "1" at bounding box center [502, 105] width 20 height 13
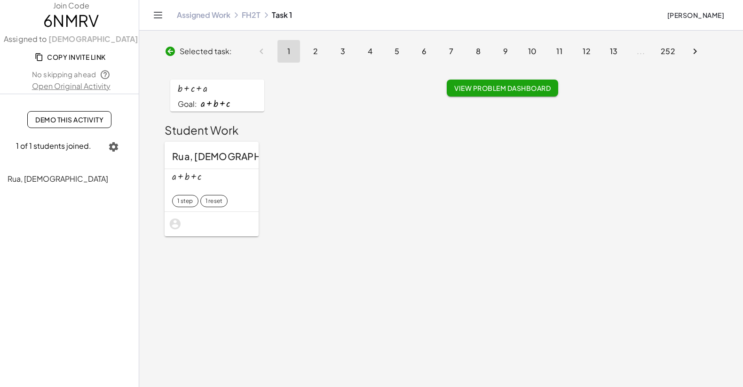
click at [467, 87] on span "View Problem Dashboard" at bounding box center [502, 88] width 96 height 8
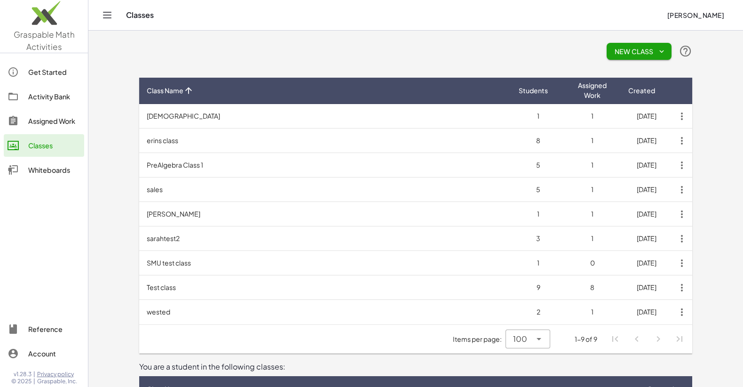
click at [194, 112] on td "[DEMOGRAPHIC_DATA]" at bounding box center [325, 116] width 372 height 24
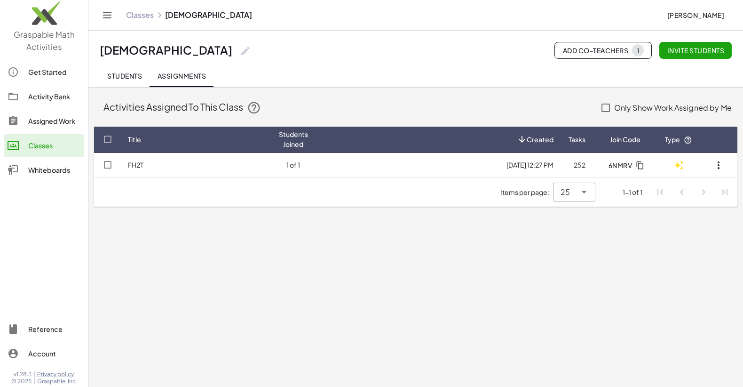
click at [279, 161] on td "1 of 1" at bounding box center [293, 165] width 44 height 24
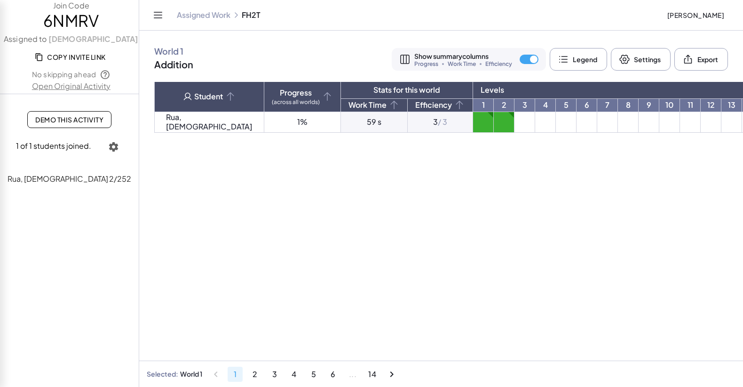
click at [473, 120] on td at bounding box center [483, 122] width 21 height 21
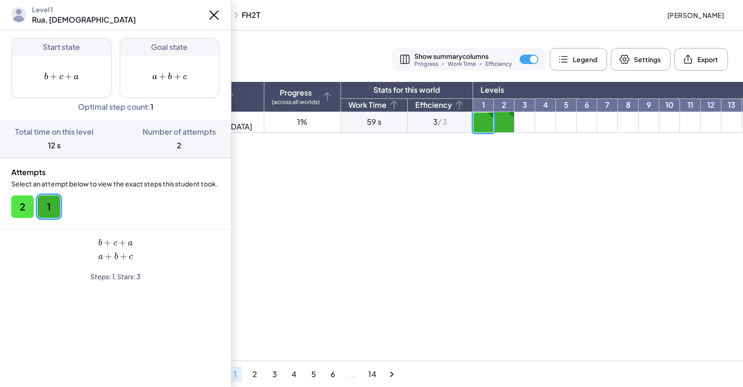
click at [383, 165] on main "World 1 Addition Show summary columns Progress Work Time Efficiency Legend Sett…" at bounding box center [441, 193] width 604 height 387
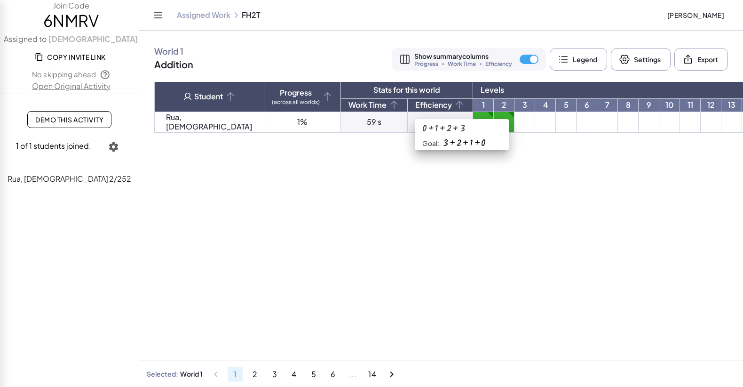
click at [494, 104] on link "2" at bounding box center [504, 105] width 20 height 13
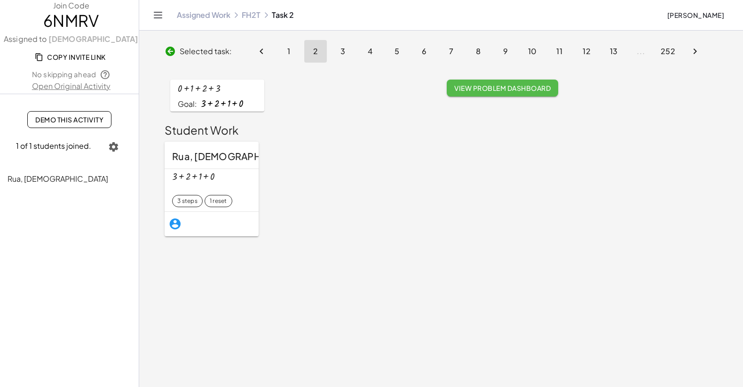
click at [513, 89] on span "View Problem Dashboard" at bounding box center [502, 88] width 96 height 8
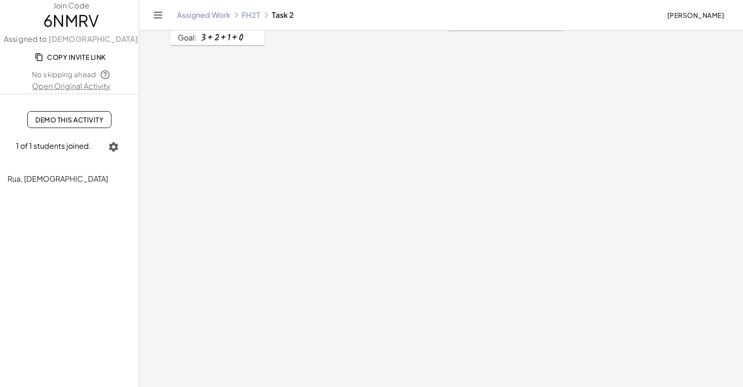
scroll to position [74, 0]
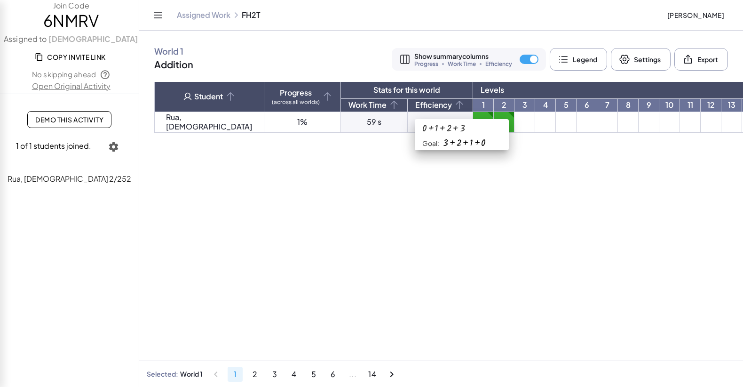
click at [494, 105] on link "2" at bounding box center [504, 105] width 20 height 13
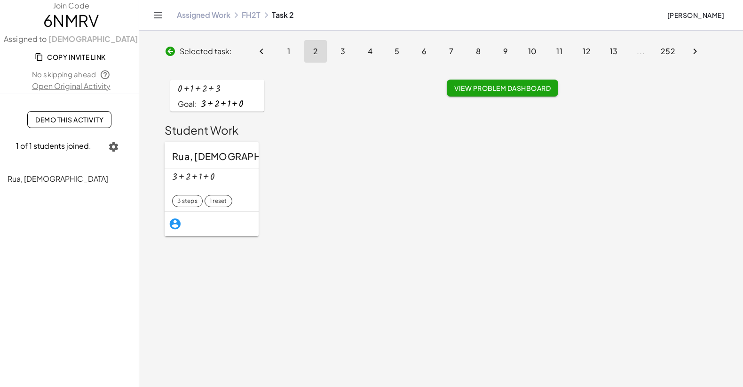
click at [211, 176] on div at bounding box center [193, 176] width 43 height 10
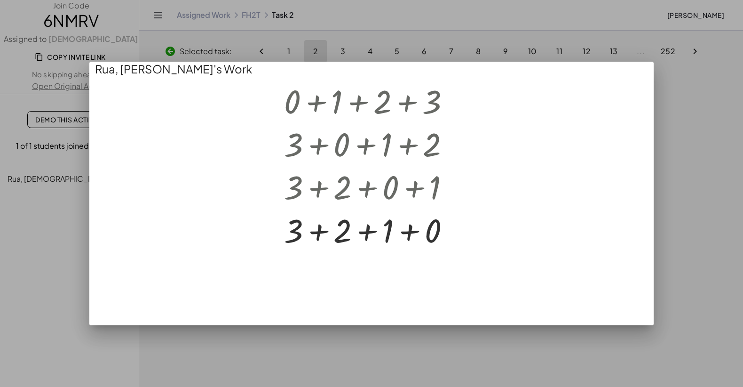
click at [415, 344] on div at bounding box center [371, 193] width 743 height 387
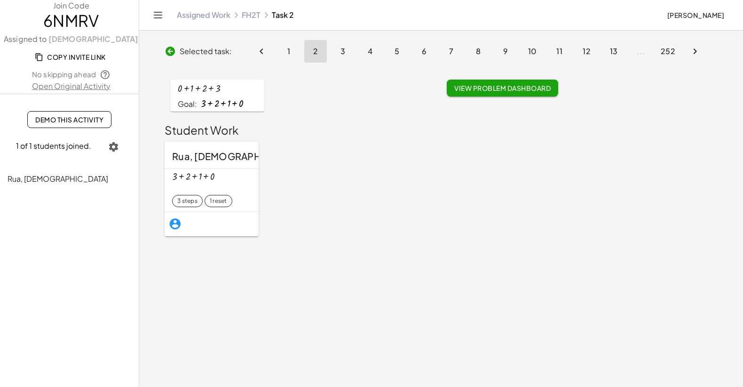
click at [287, 214] on div "Rua, Christian + 3 + 2 + 1 + 0 3 steps 1 reset" at bounding box center [441, 189] width 565 height 106
click at [350, 160] on div "Rua, Christian + 3 + 2 + 1 + 0 3 steps 1 reset" at bounding box center [441, 189] width 565 height 106
